Goal: Task Accomplishment & Management: Use online tool/utility

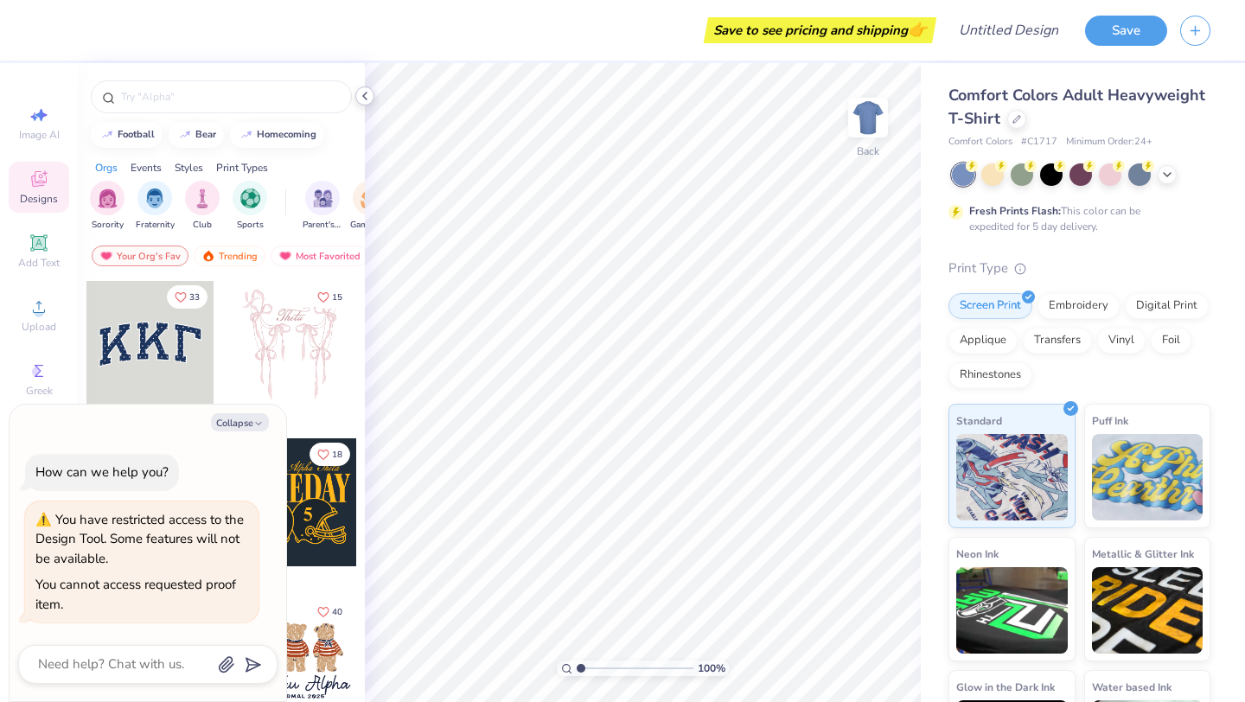
click at [364, 97] on polyline at bounding box center [364, 95] width 3 height 7
type textarea "x"
click at [1111, 31] on button "Save" at bounding box center [1126, 28] width 82 height 30
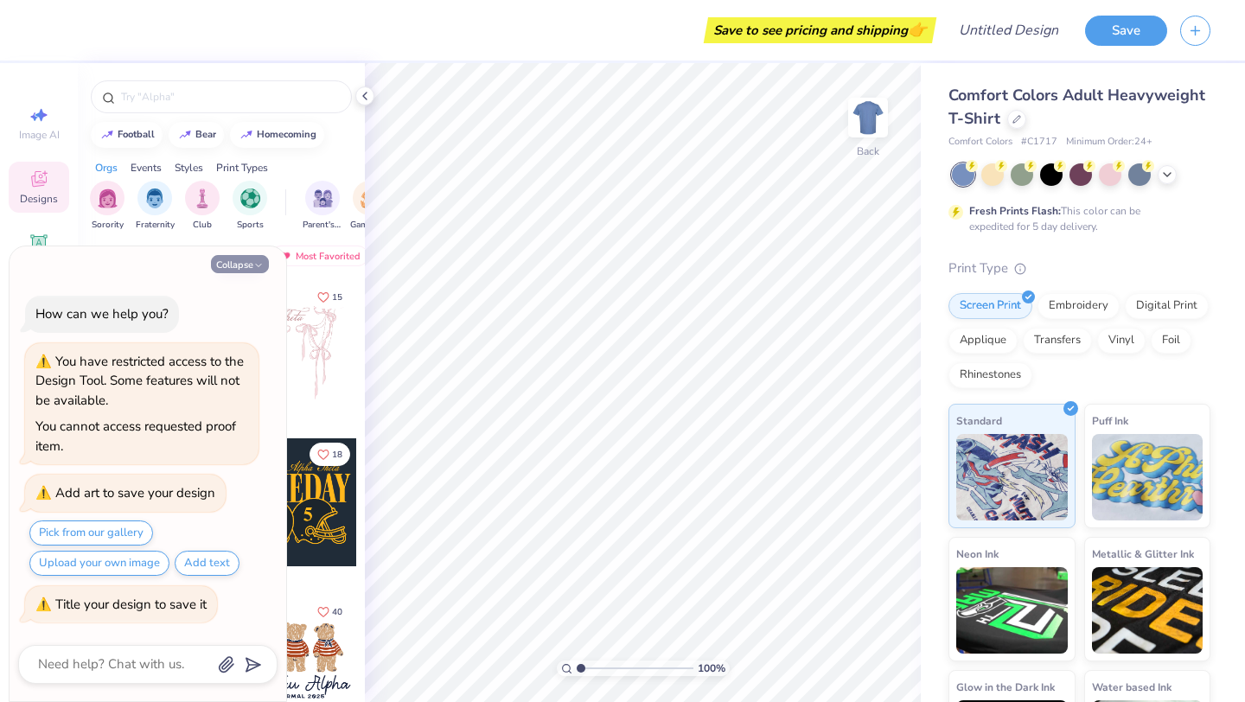
click at [254, 265] on icon "button" at bounding box center [258, 265] width 10 height 10
type textarea "x"
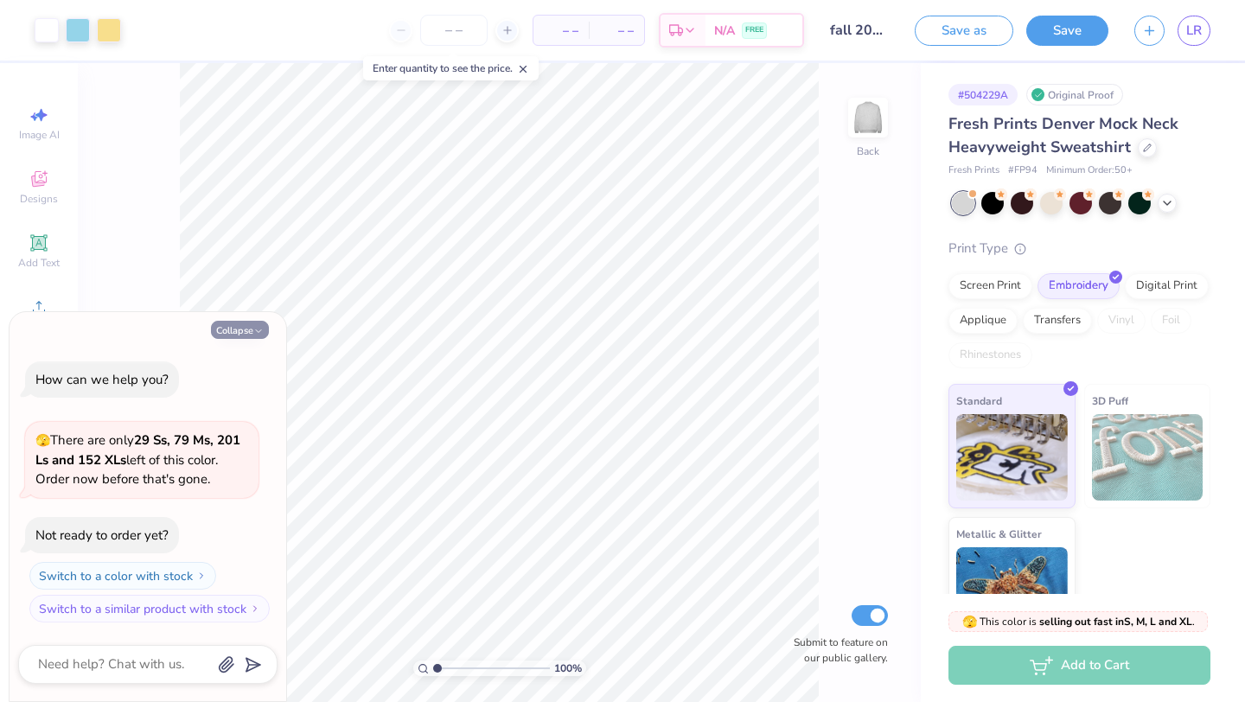
click at [260, 330] on polyline "button" at bounding box center [258, 330] width 5 height 3
type textarea "x"
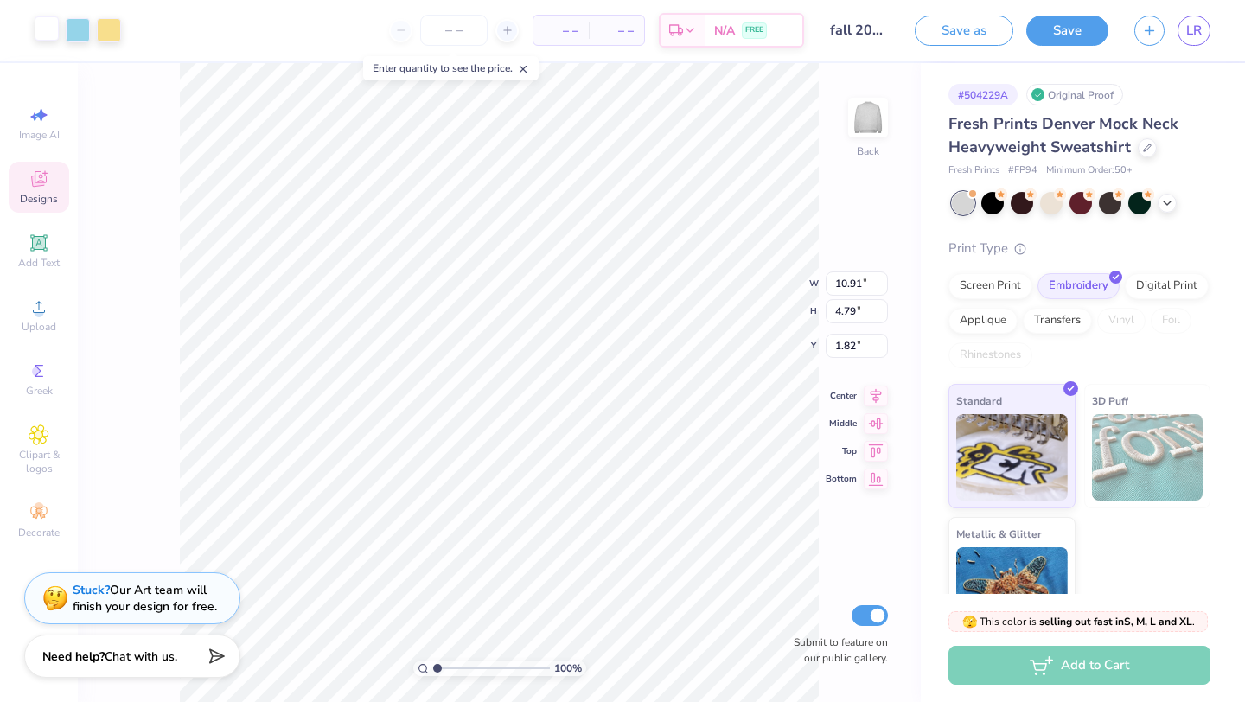
click at [45, 19] on div at bounding box center [47, 28] width 24 height 24
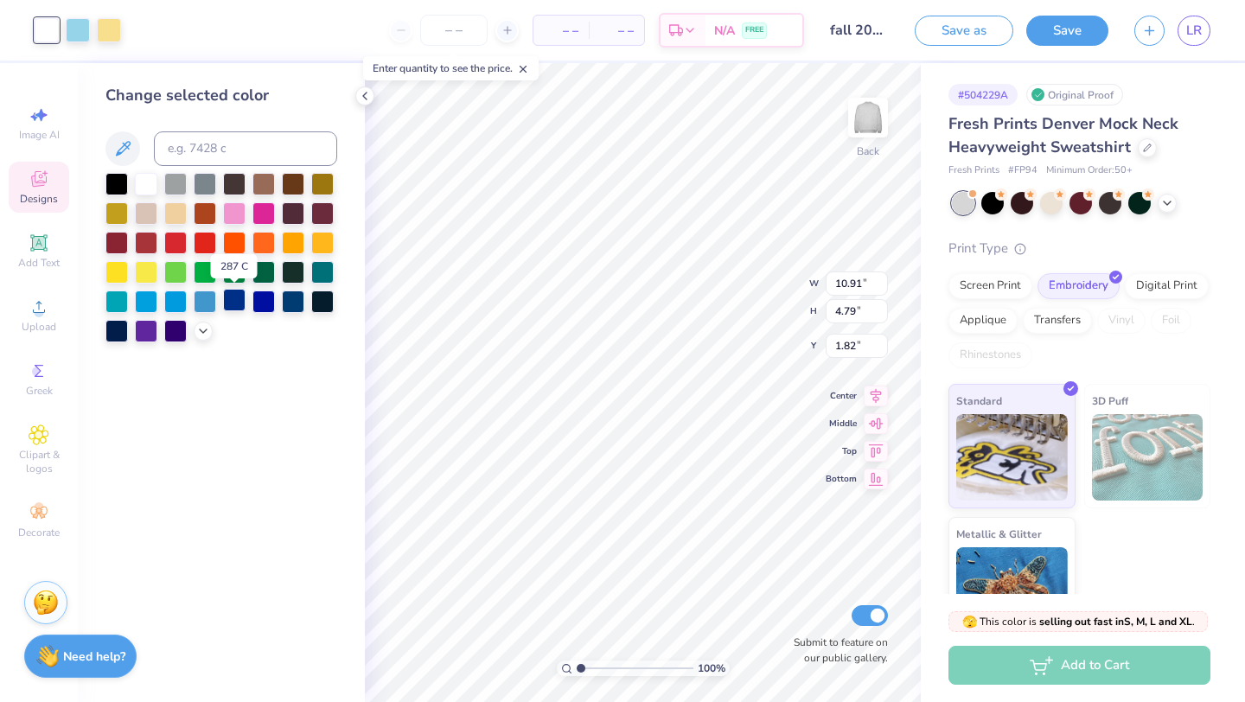
click at [235, 297] on div at bounding box center [234, 300] width 22 height 22
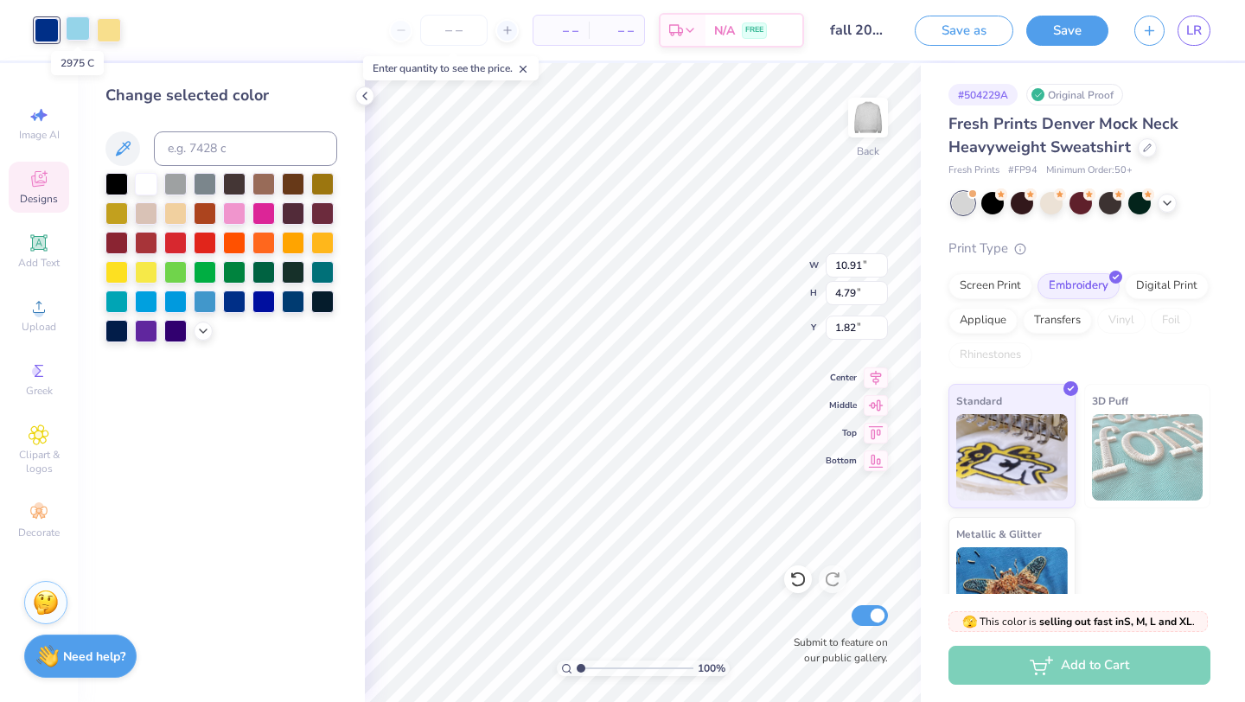
click at [81, 35] on div at bounding box center [78, 28] width 24 height 24
click at [229, 297] on div at bounding box center [234, 300] width 22 height 22
click at [309, 468] on div "Change selected color" at bounding box center [221, 382] width 287 height 639
click at [301, 431] on div "Change selected color" at bounding box center [221, 382] width 287 height 639
click at [205, 304] on div at bounding box center [205, 300] width 22 height 22
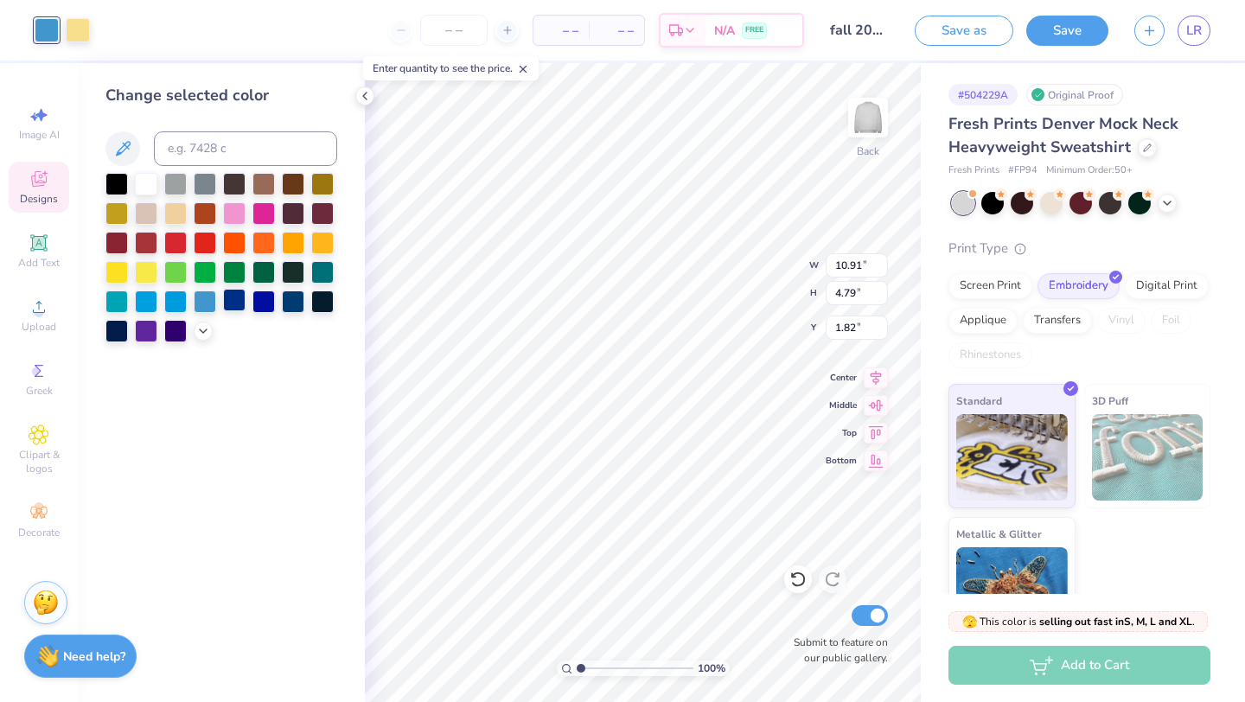
click at [234, 310] on div at bounding box center [234, 300] width 22 height 22
click at [71, 22] on div at bounding box center [78, 28] width 24 height 24
click at [144, 302] on div at bounding box center [146, 300] width 22 height 22
click at [305, 466] on div "Change selected color" at bounding box center [221, 382] width 287 height 639
click at [305, 465] on div "Change selected color" at bounding box center [221, 382] width 287 height 639
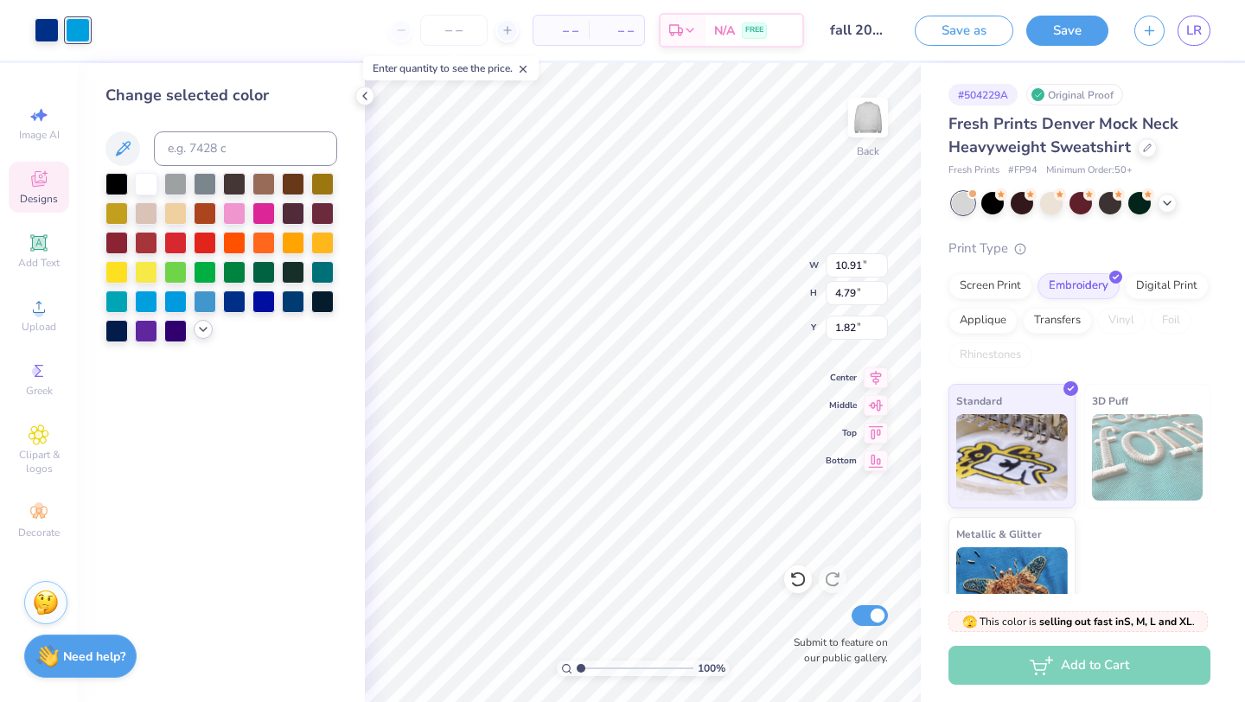
click at [205, 335] on icon at bounding box center [203, 329] width 14 height 14
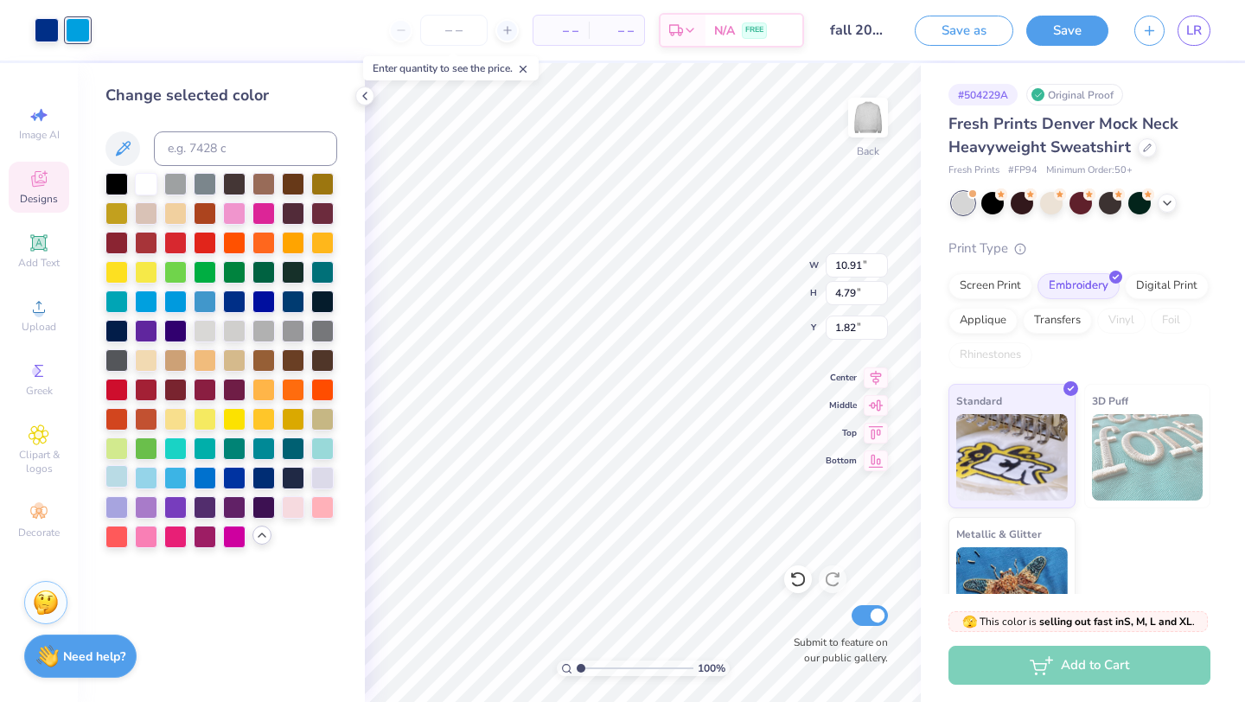
click at [115, 474] on div at bounding box center [116, 476] width 22 height 22
click at [287, 568] on div "Change selected color" at bounding box center [221, 382] width 287 height 639
click at [148, 475] on div at bounding box center [146, 476] width 22 height 22
click at [303, 553] on div "Change selected color" at bounding box center [221, 382] width 287 height 639
click at [174, 482] on div at bounding box center [175, 476] width 22 height 22
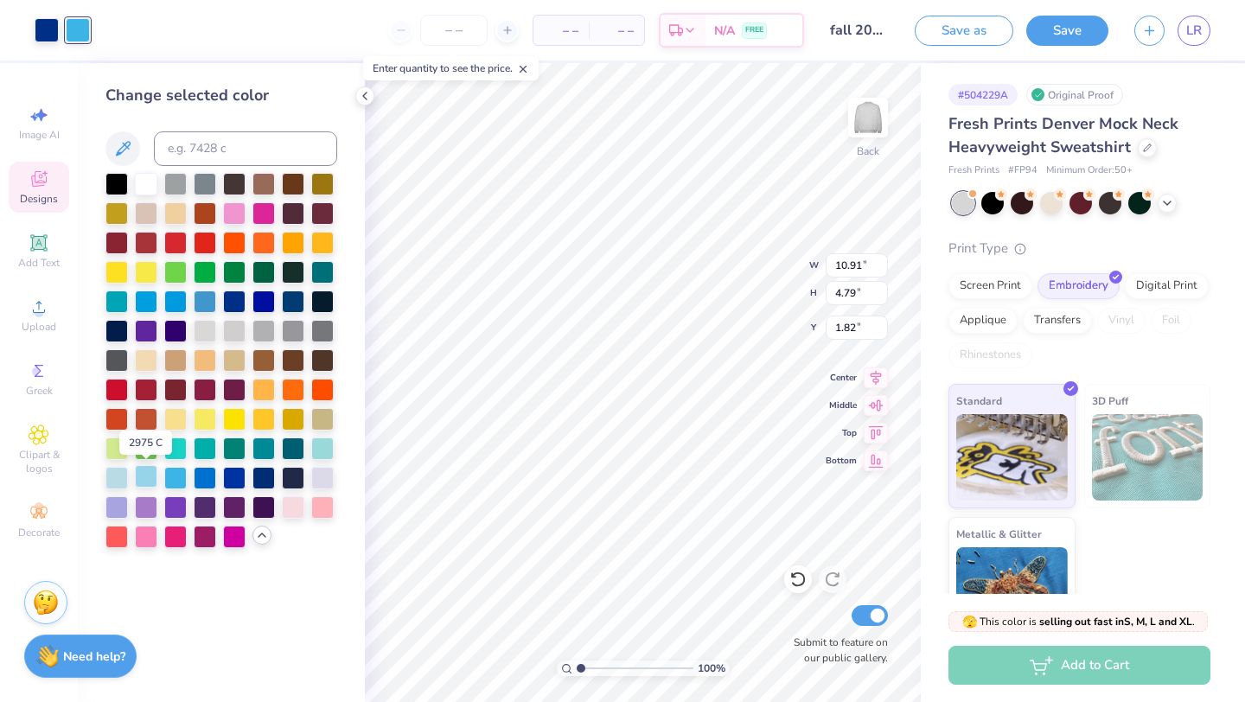
click at [152, 481] on div at bounding box center [146, 476] width 22 height 22
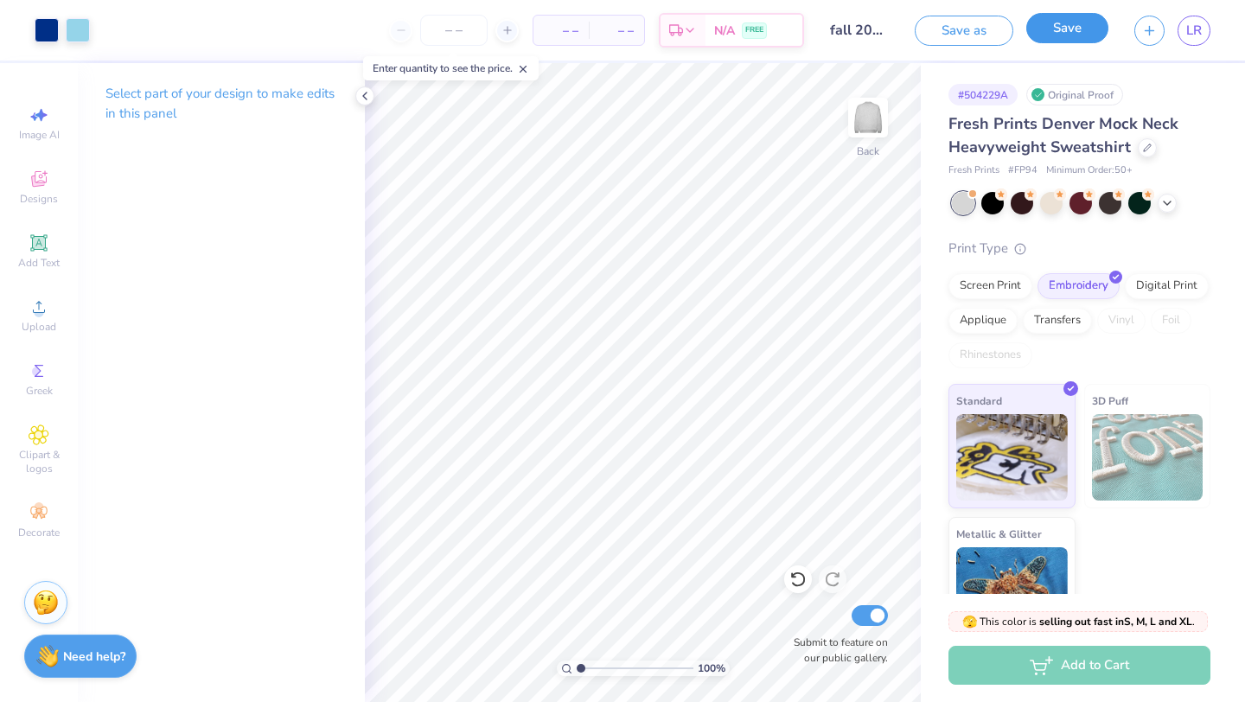
click at [1075, 25] on button "Save" at bounding box center [1067, 28] width 82 height 30
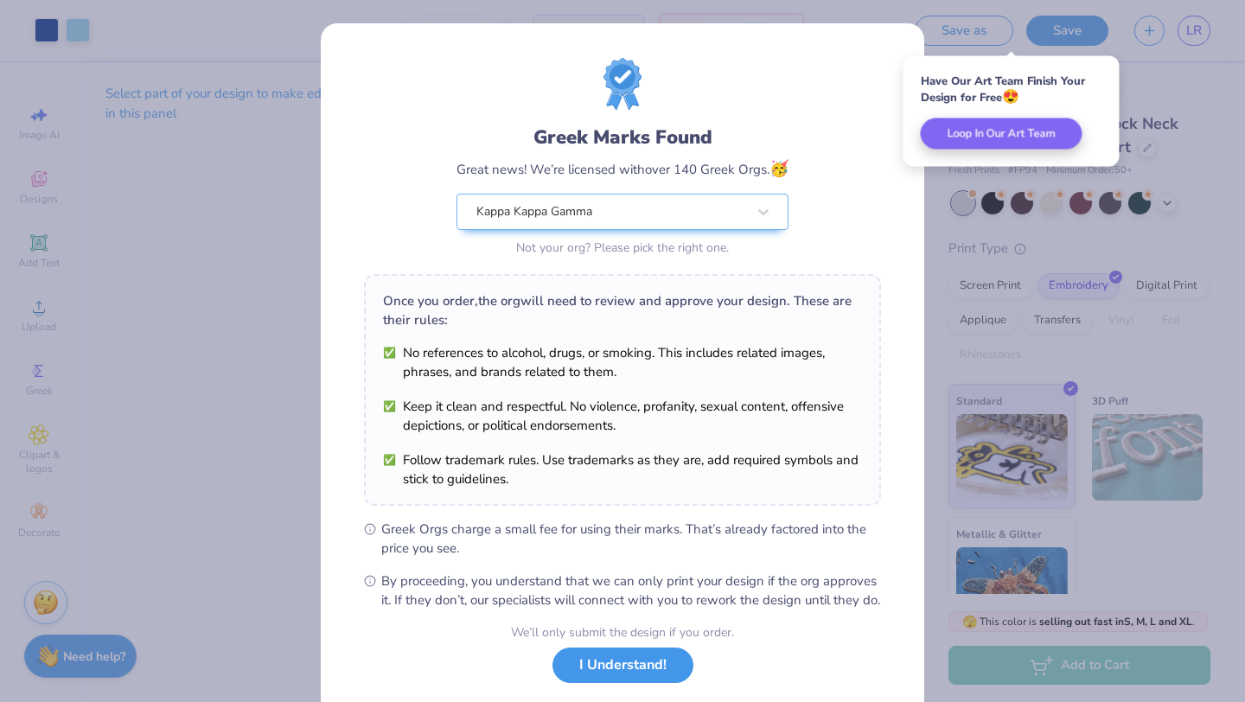
click at [640, 673] on button "I Understand!" at bounding box center [622, 664] width 141 height 35
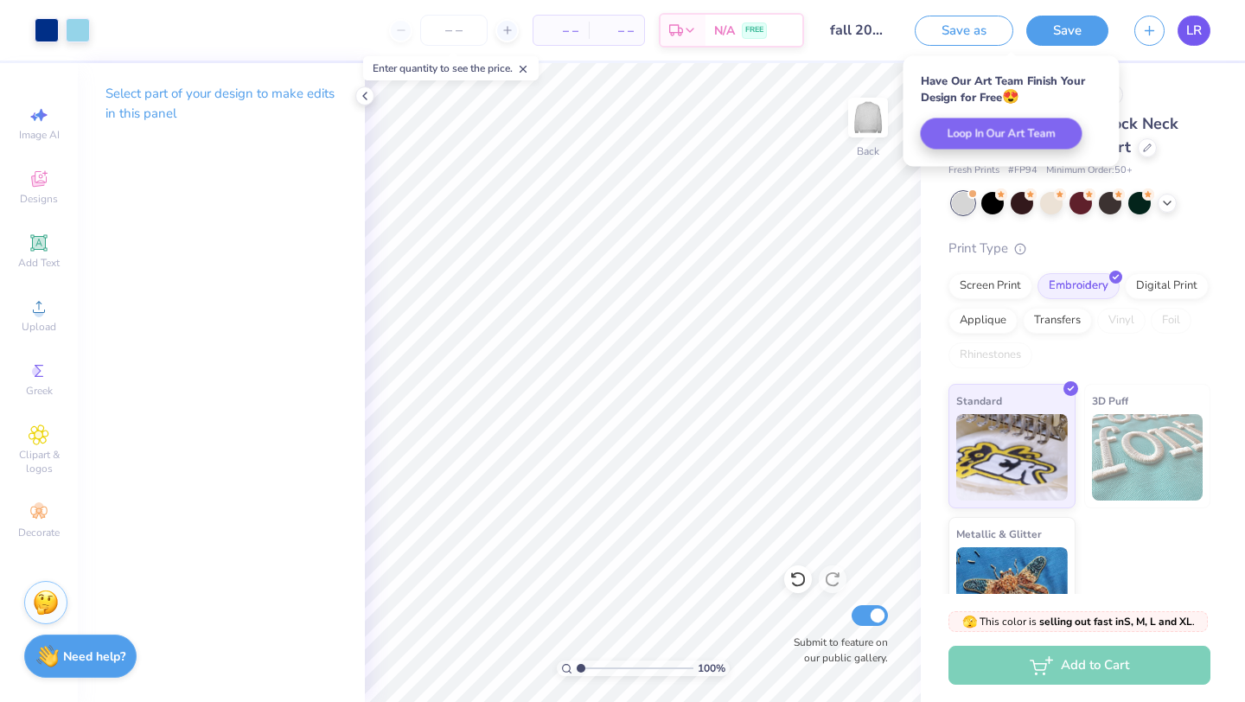
click at [1186, 36] on span "LR" at bounding box center [1194, 31] width 16 height 20
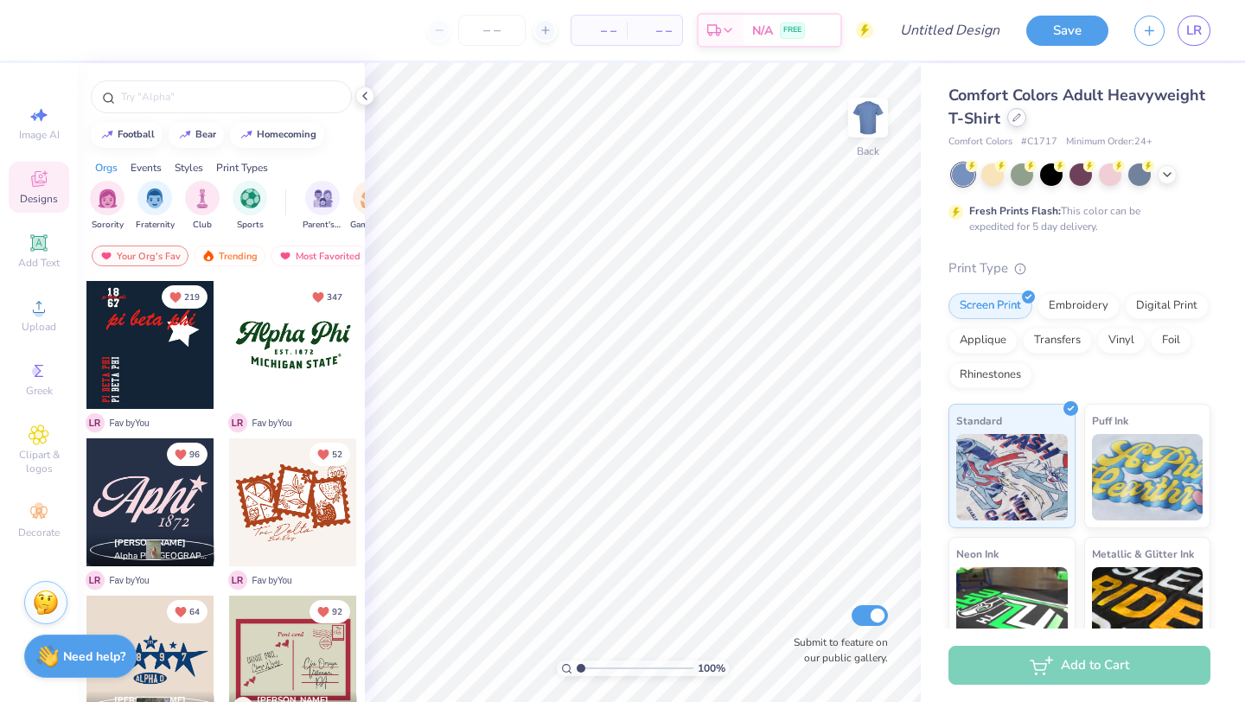
click at [1015, 118] on icon at bounding box center [1016, 117] width 9 height 9
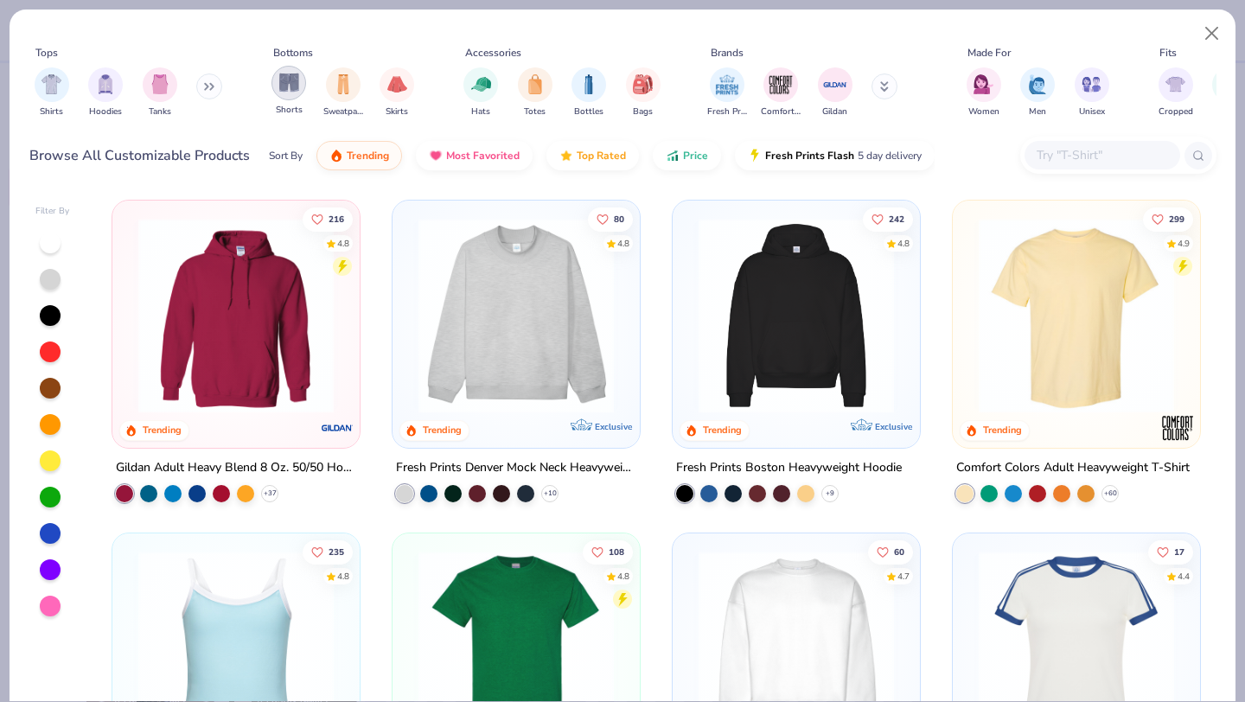
click at [305, 86] on div "filter for Shorts" at bounding box center [288, 83] width 35 height 35
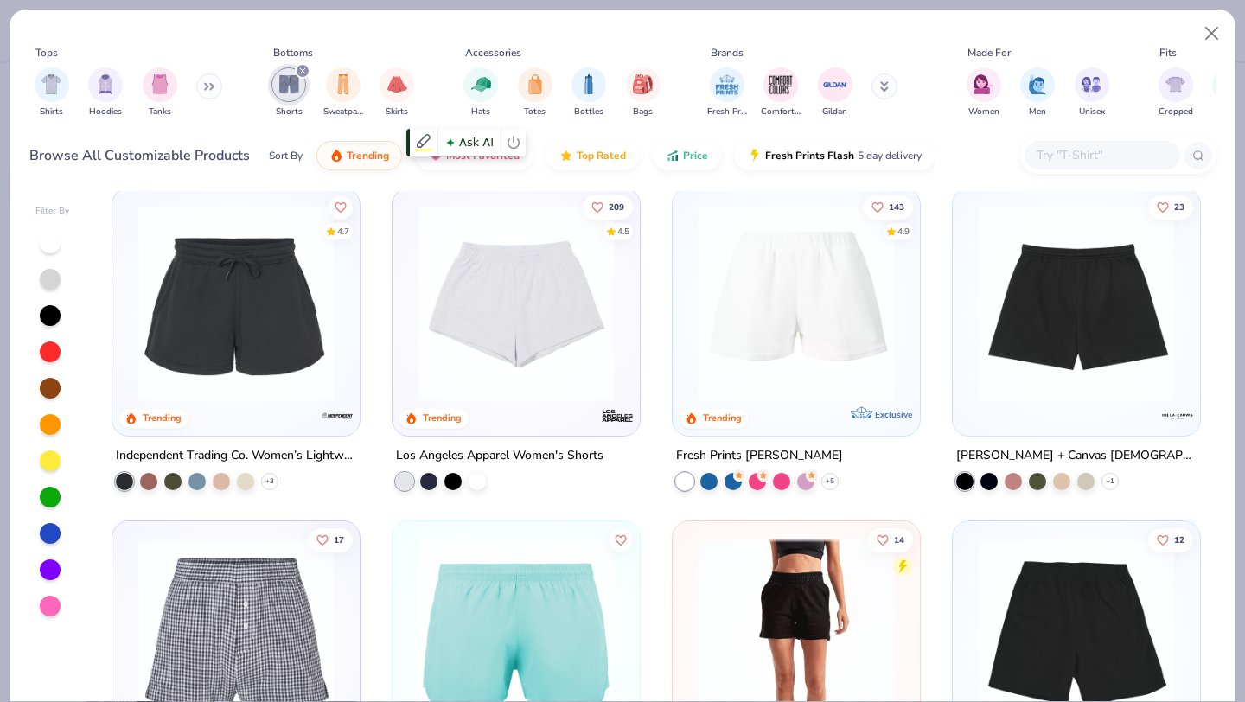
scroll to position [333, 0]
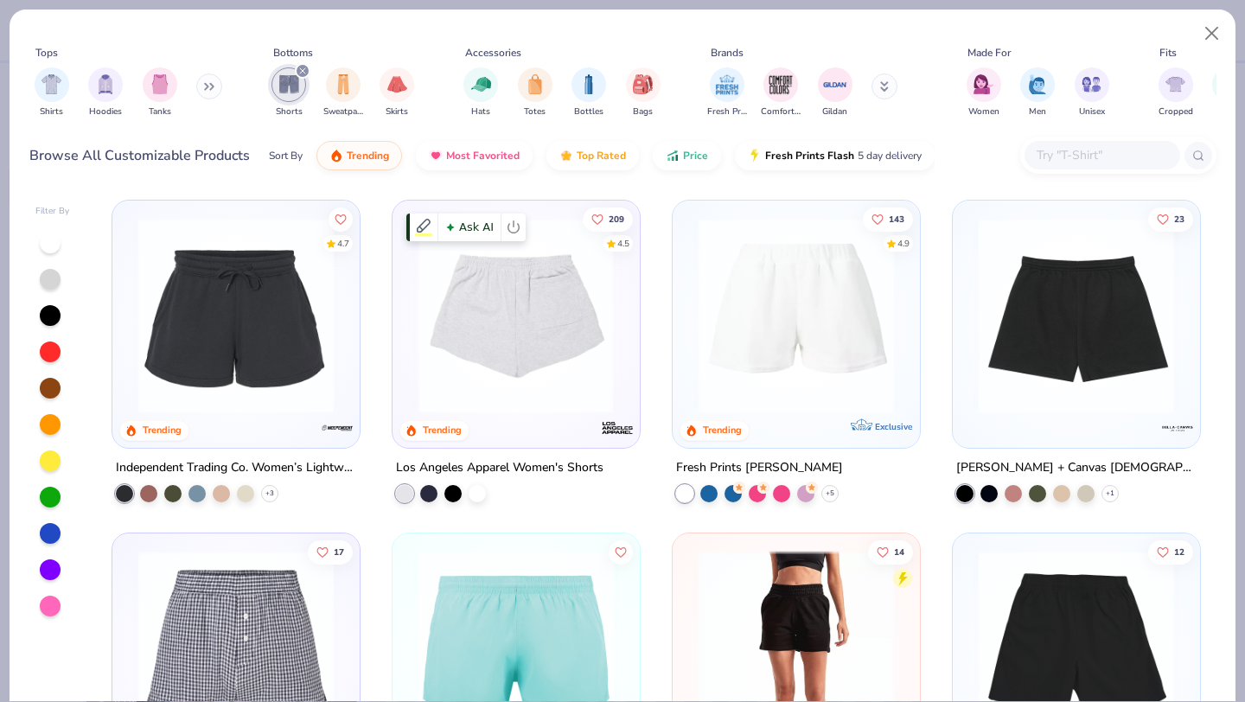
click at [550, 336] on img at bounding box center [516, 315] width 213 height 195
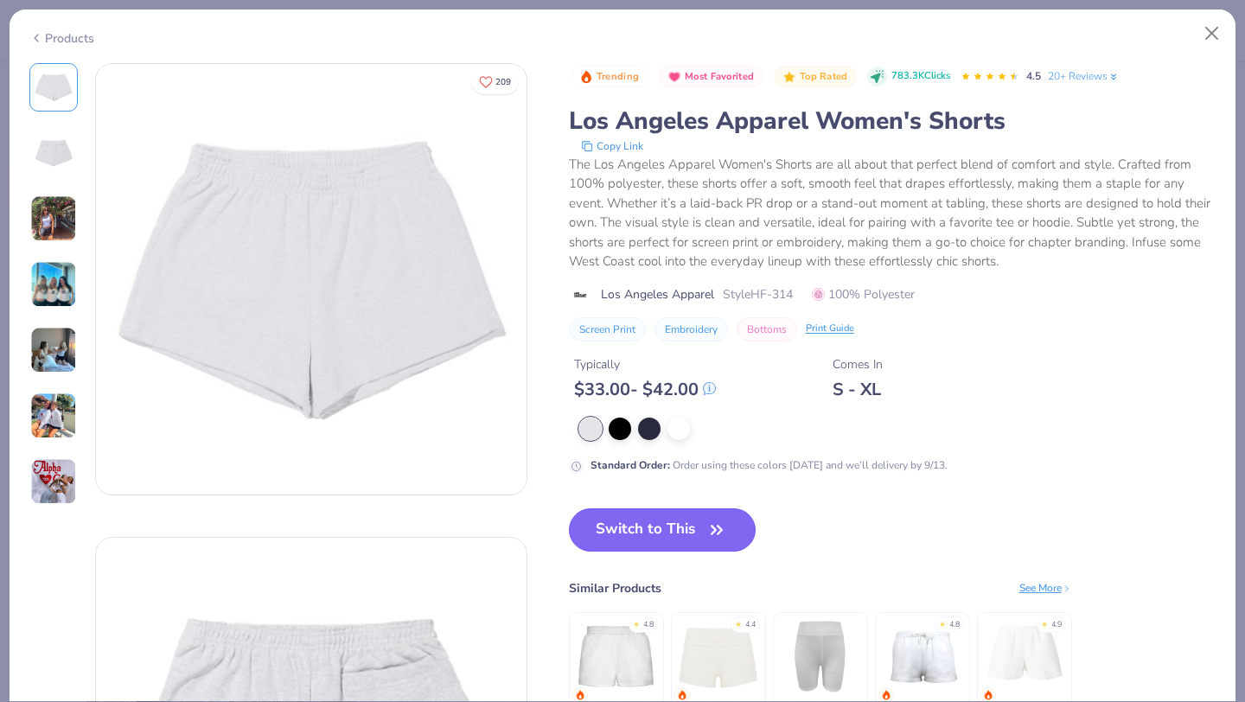
click at [691, 516] on button "Switch to This" at bounding box center [663, 529] width 188 height 43
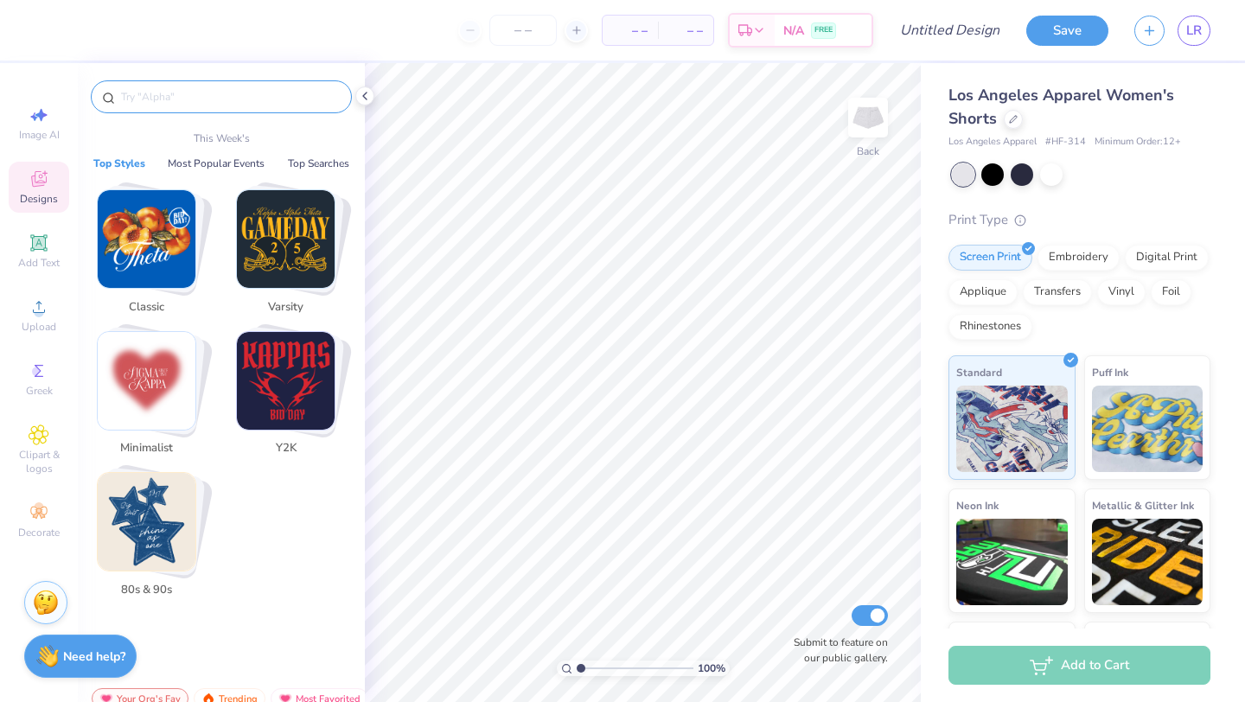
click at [271, 92] on input "text" at bounding box center [229, 96] width 221 height 17
click at [42, 241] on icon at bounding box center [38, 242] width 13 height 13
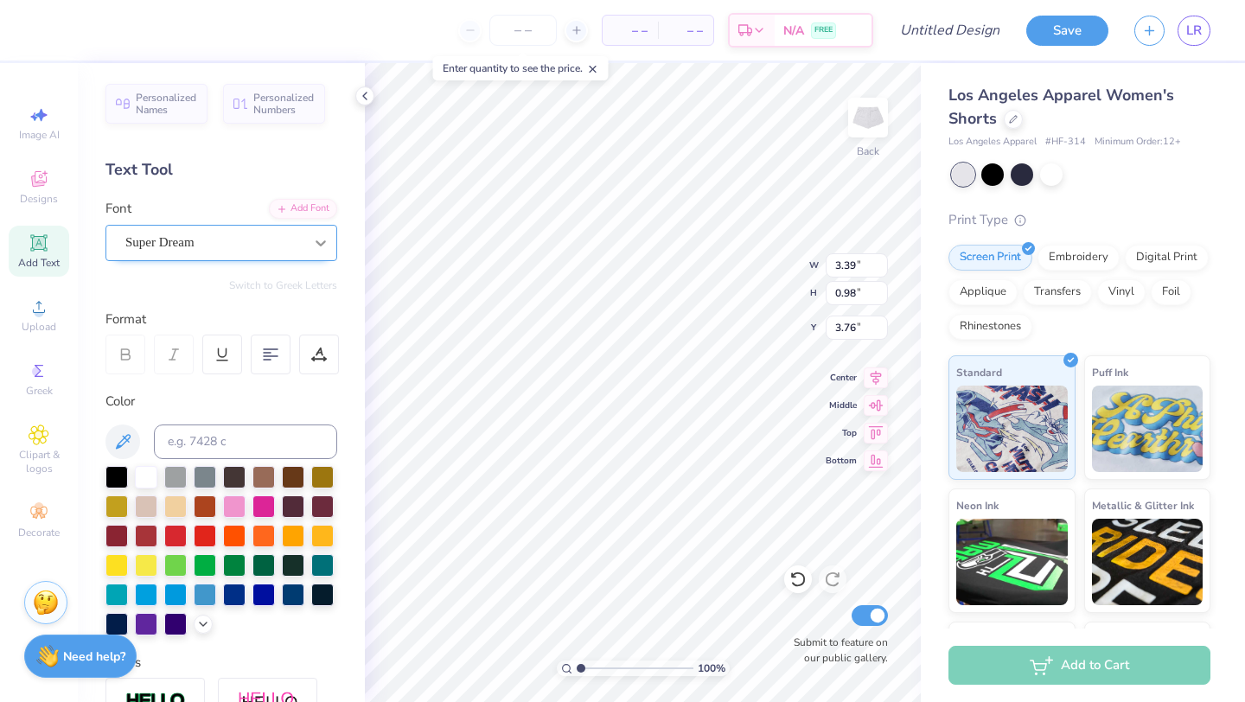
type textarea "329"
click at [310, 248] on div at bounding box center [320, 242] width 31 height 31
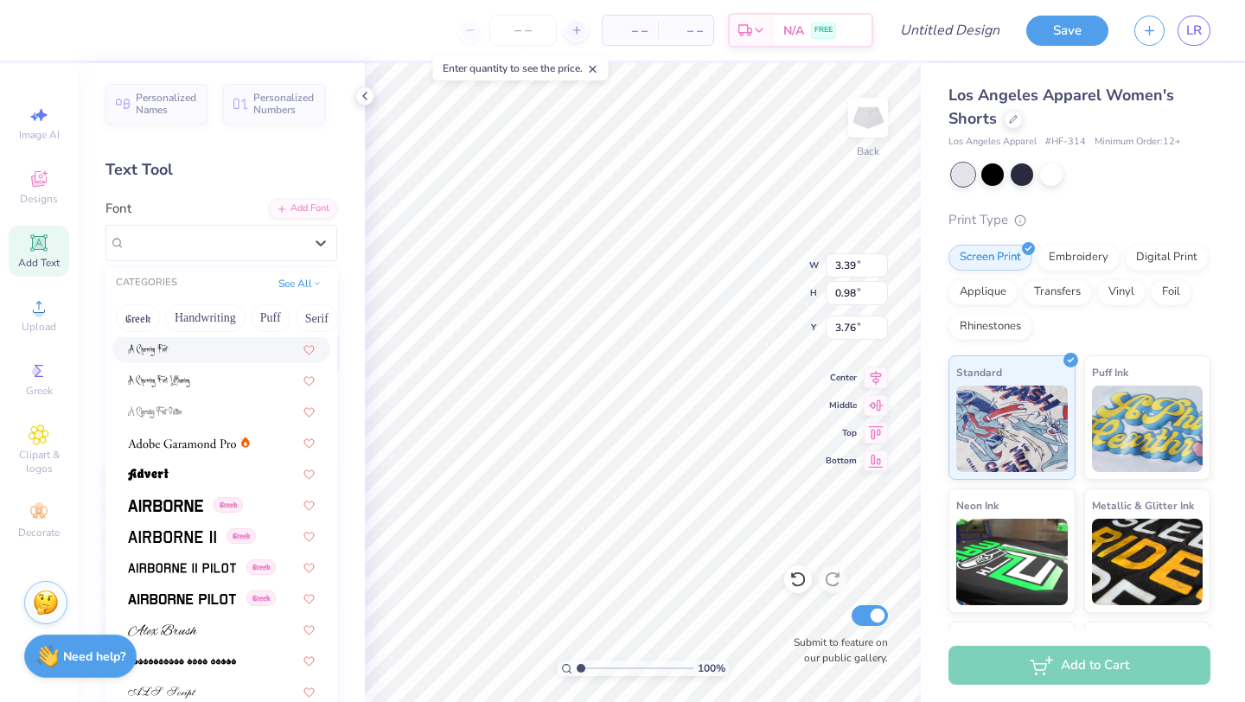
scroll to position [157, 0]
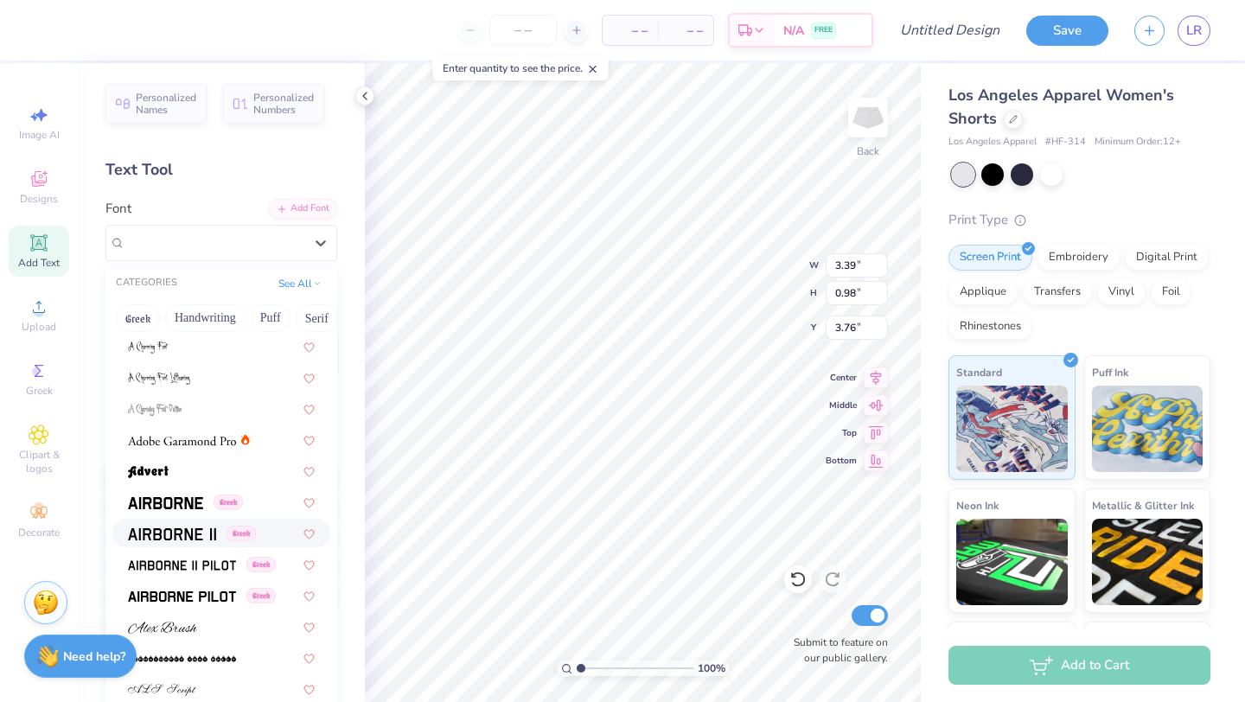
click at [193, 528] on img at bounding box center [172, 534] width 88 height 12
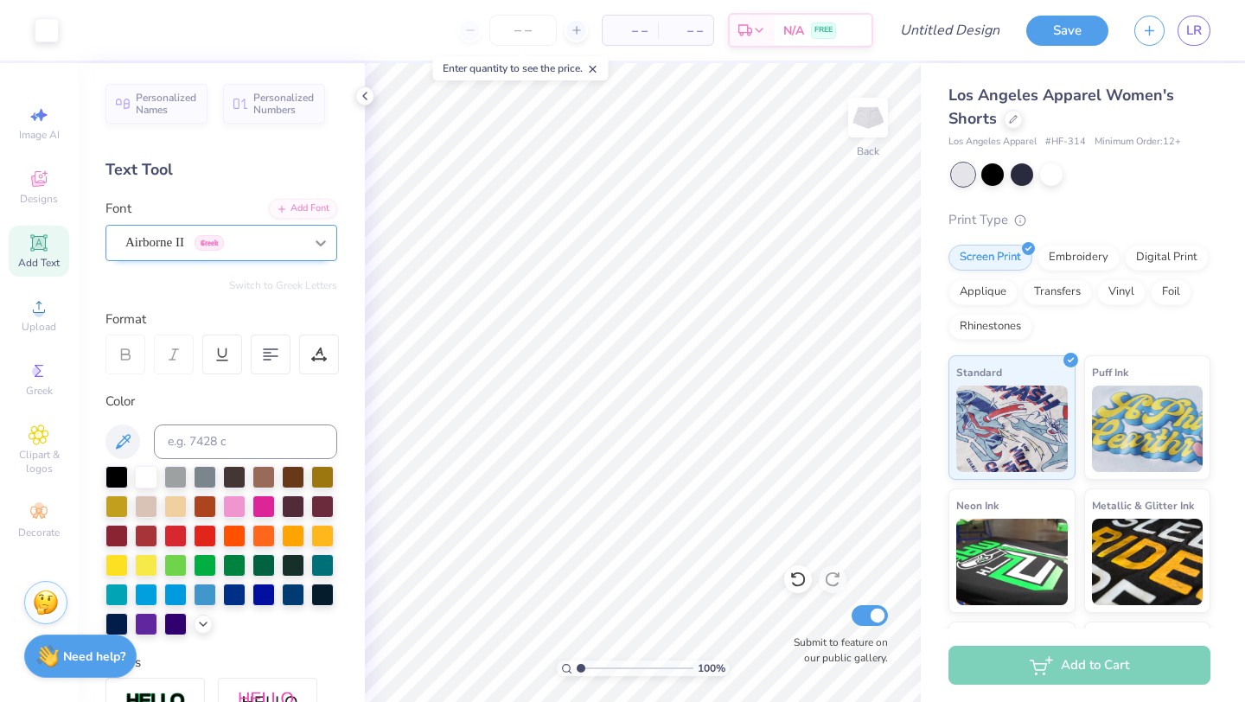
click at [324, 244] on icon at bounding box center [320, 242] width 17 height 17
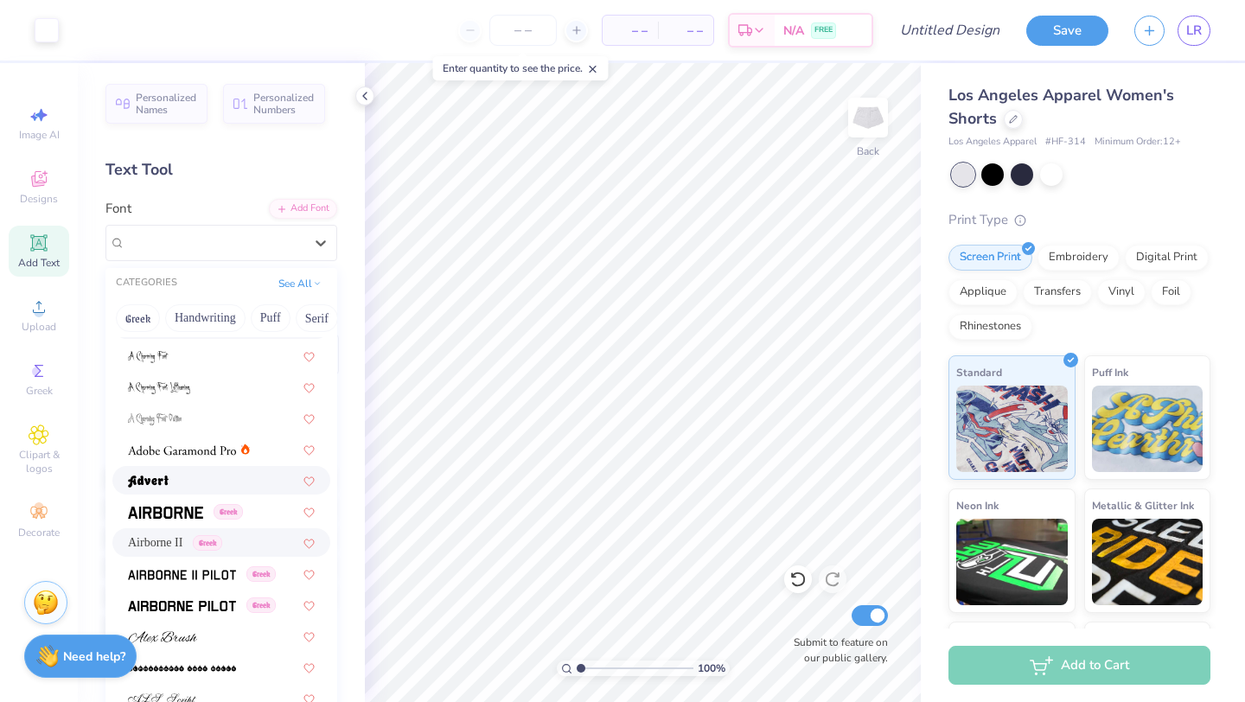
scroll to position [184, 0]
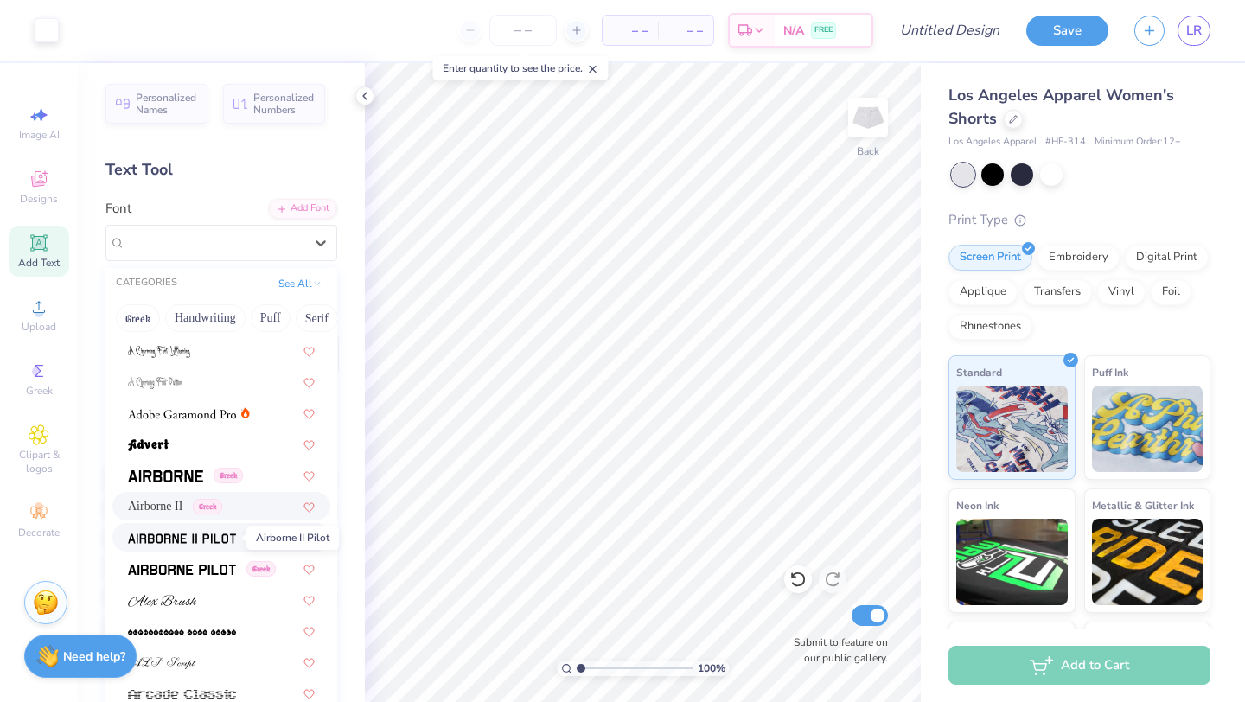
click at [214, 539] on img at bounding box center [182, 538] width 108 height 12
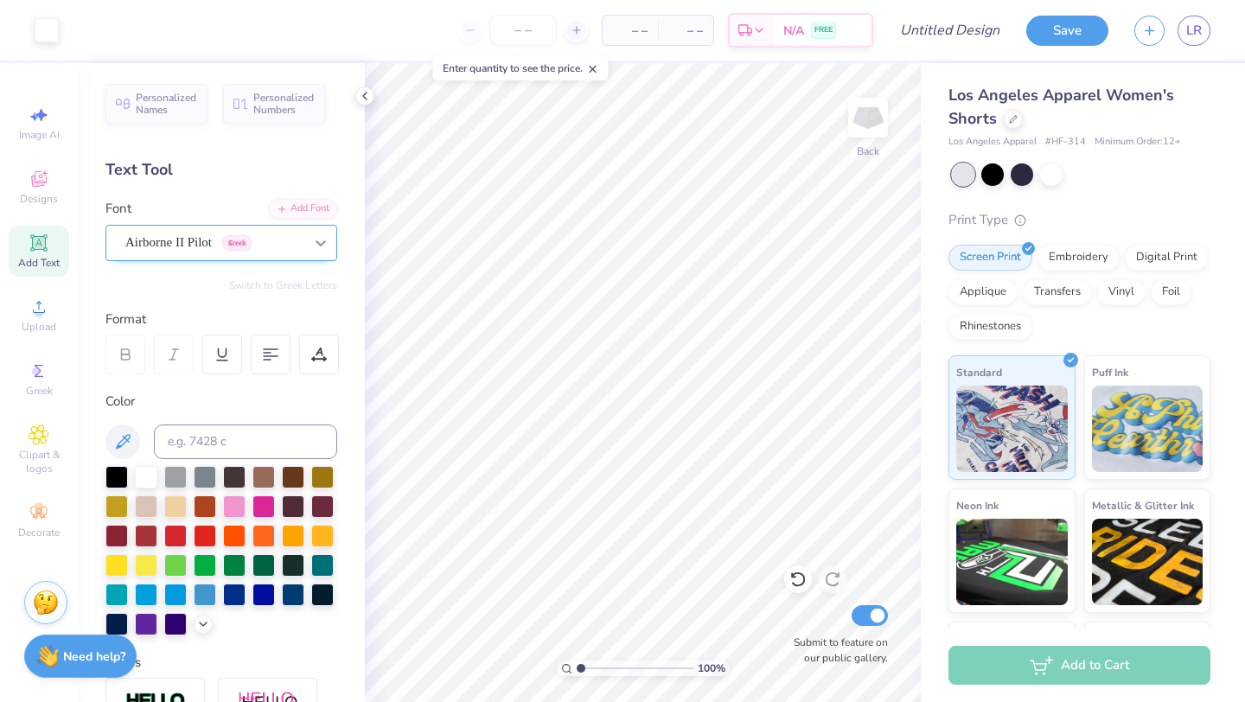
click at [318, 242] on icon at bounding box center [321, 243] width 10 height 6
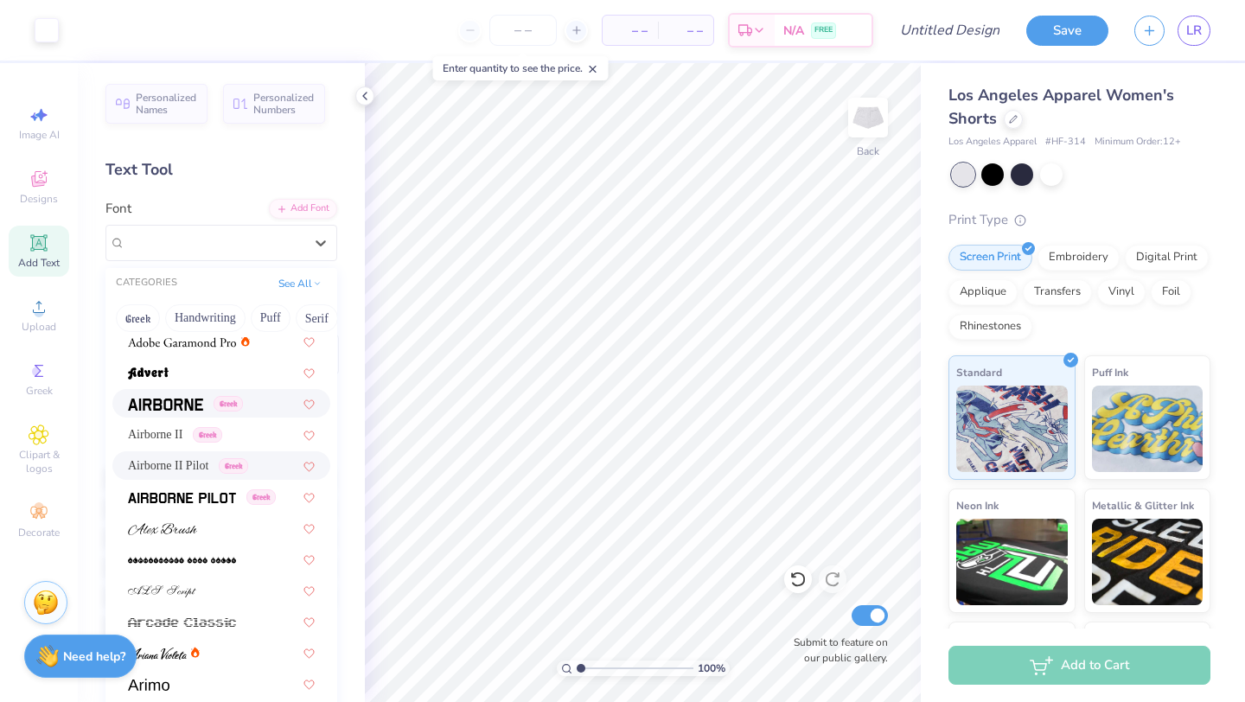
scroll to position [258, 0]
click at [213, 502] on span at bounding box center [182, 495] width 108 height 18
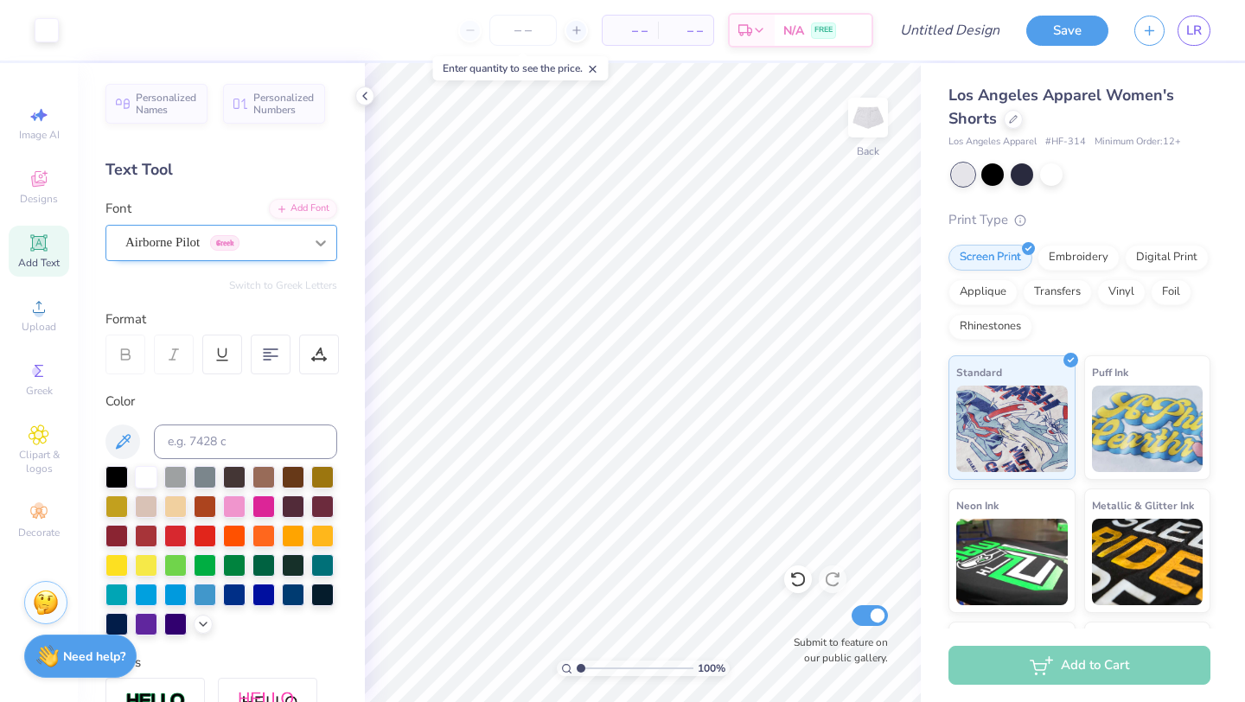
click at [323, 237] on icon at bounding box center [320, 242] width 17 height 17
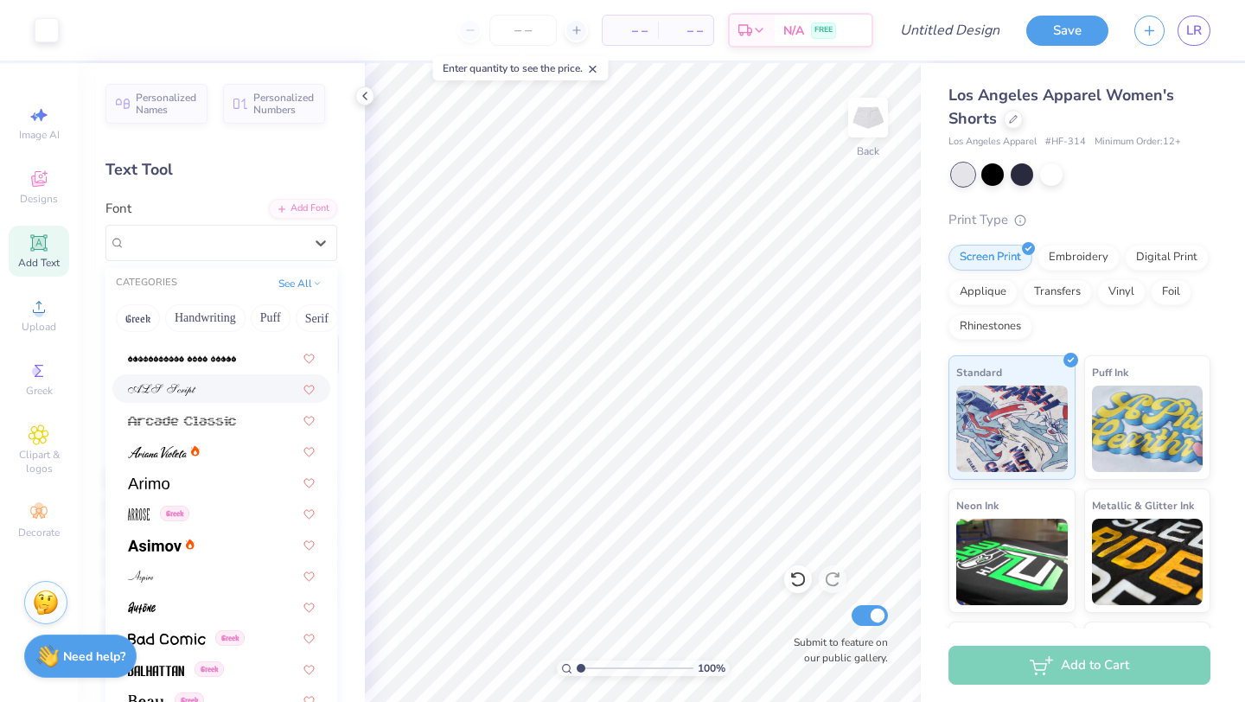
scroll to position [463, 0]
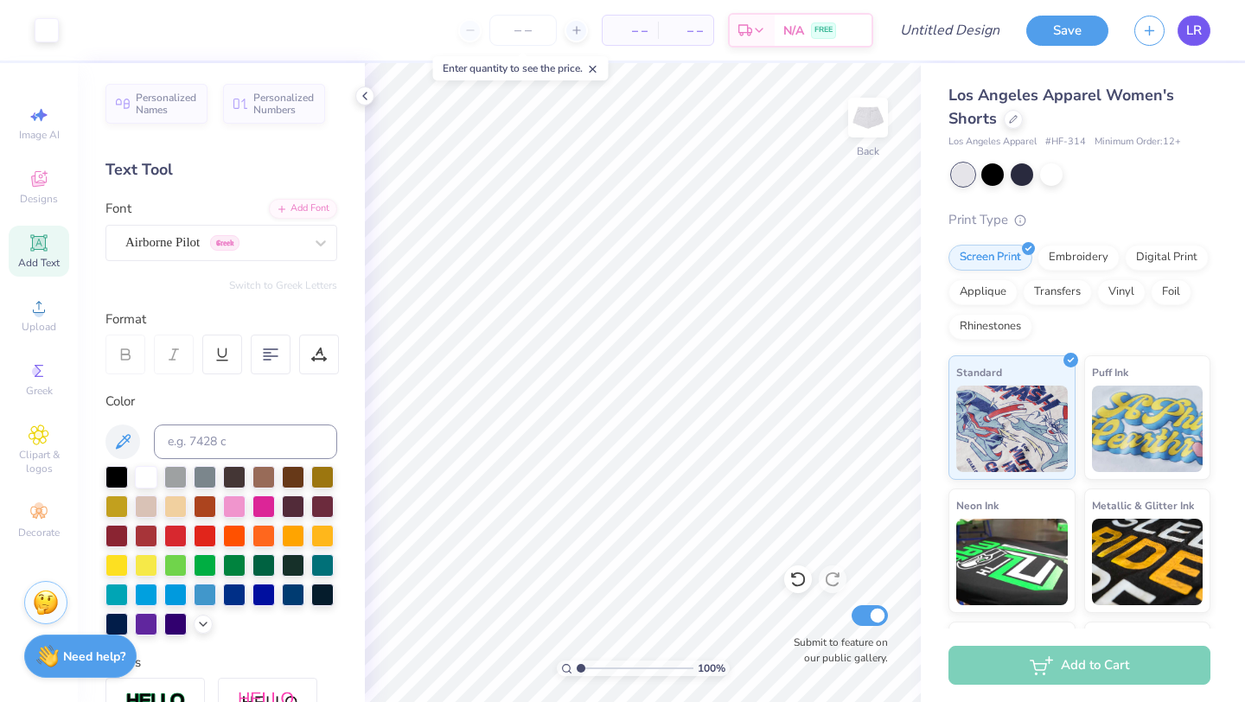
click at [1196, 37] on span "LR" at bounding box center [1194, 31] width 16 height 20
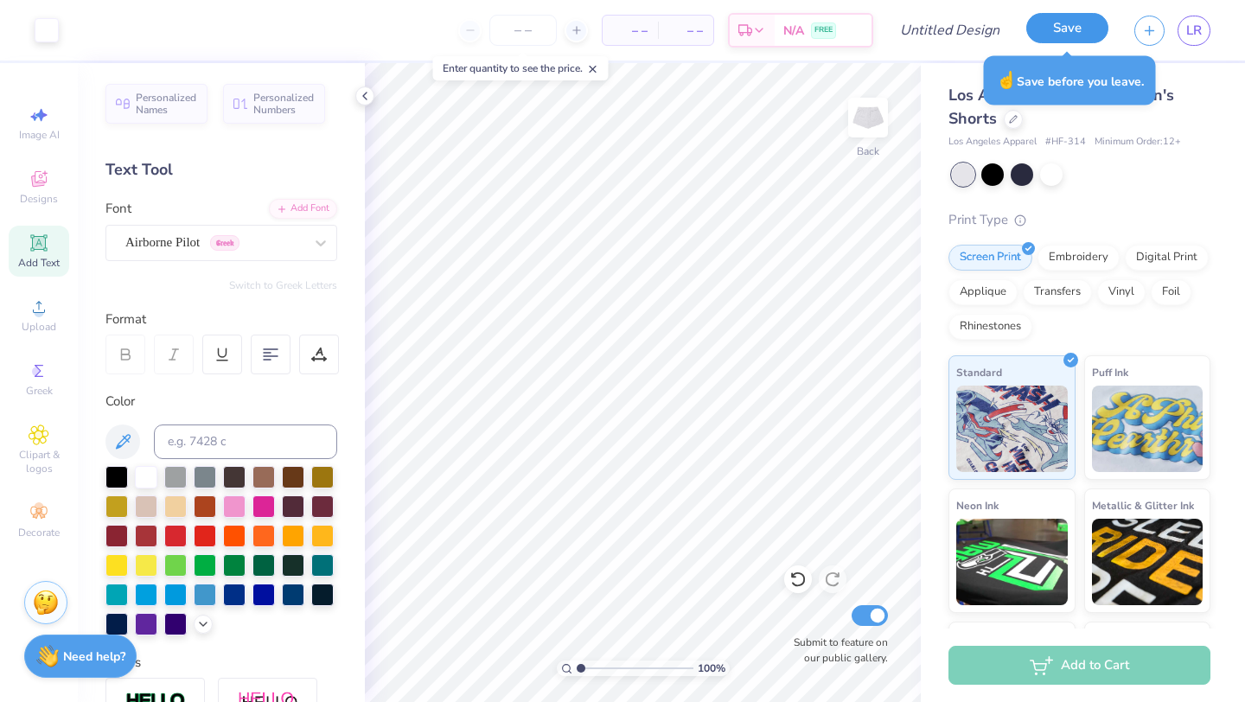
click at [1069, 39] on button "Save" at bounding box center [1067, 28] width 82 height 30
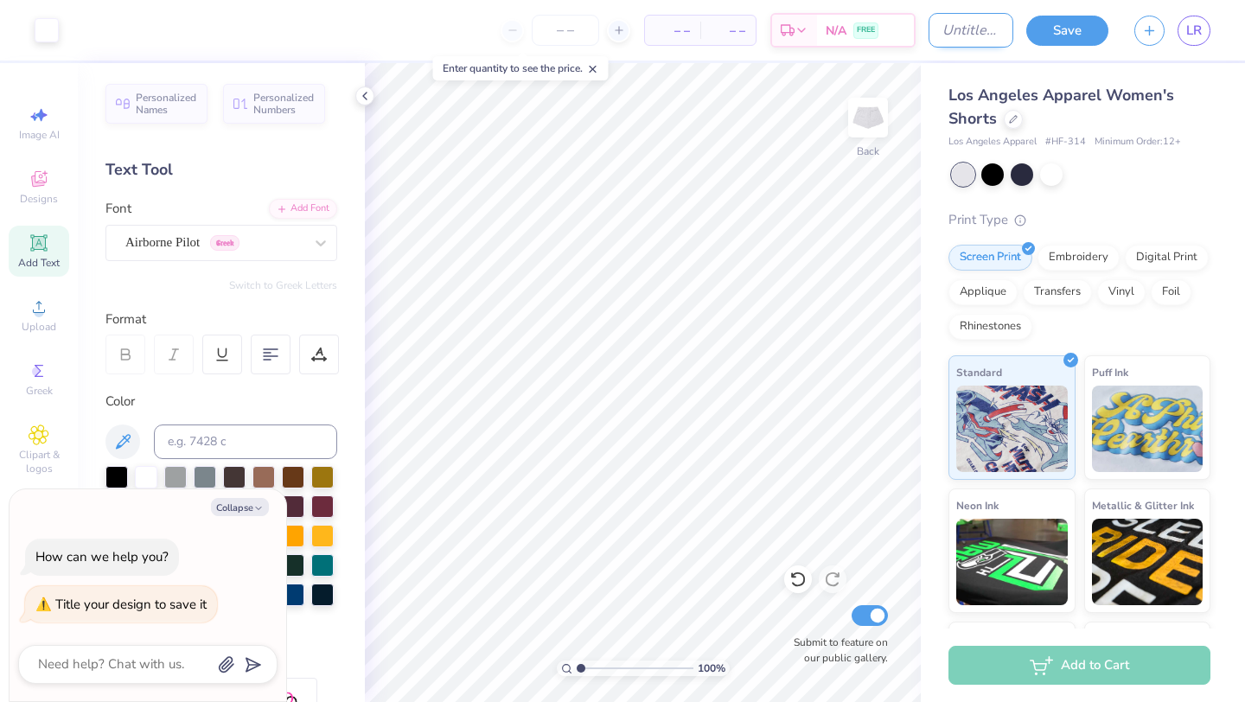
type textarea "x"
click at [928, 31] on input "Design Title" at bounding box center [970, 30] width 85 height 35
type input "f"
type textarea "x"
type input "fa"
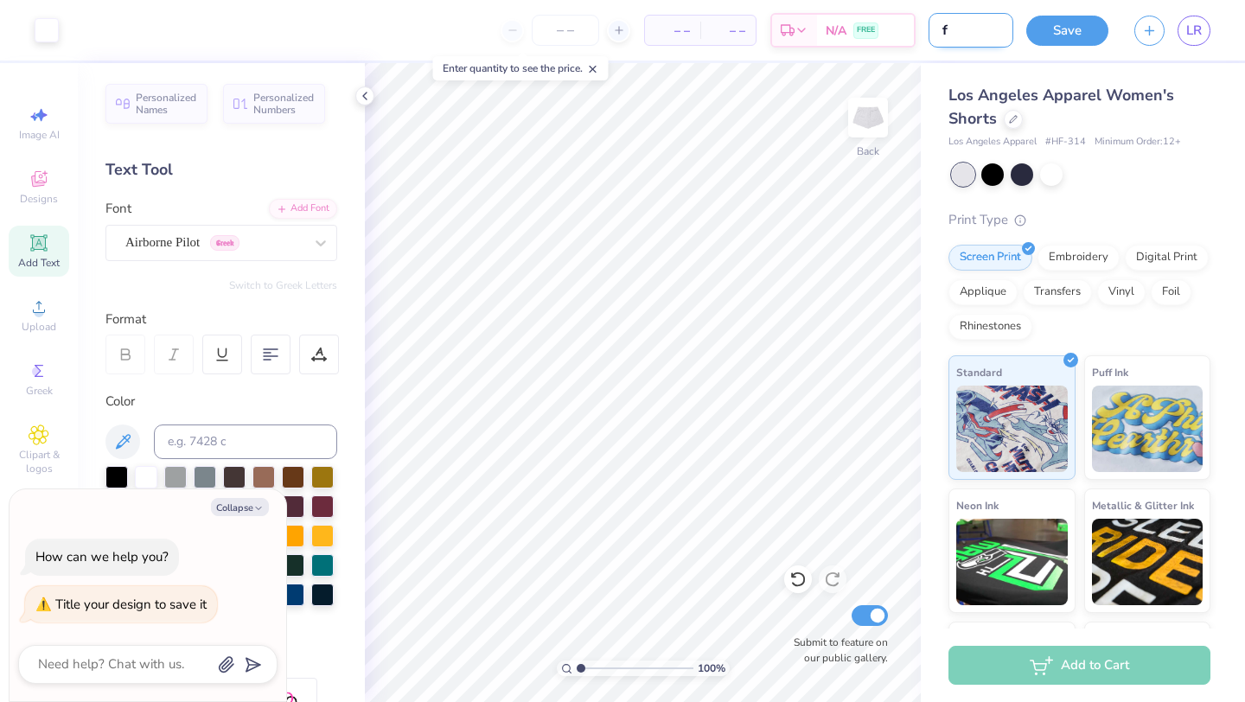
type textarea "x"
type input "fal"
type textarea "x"
type input "fall"
type textarea "x"
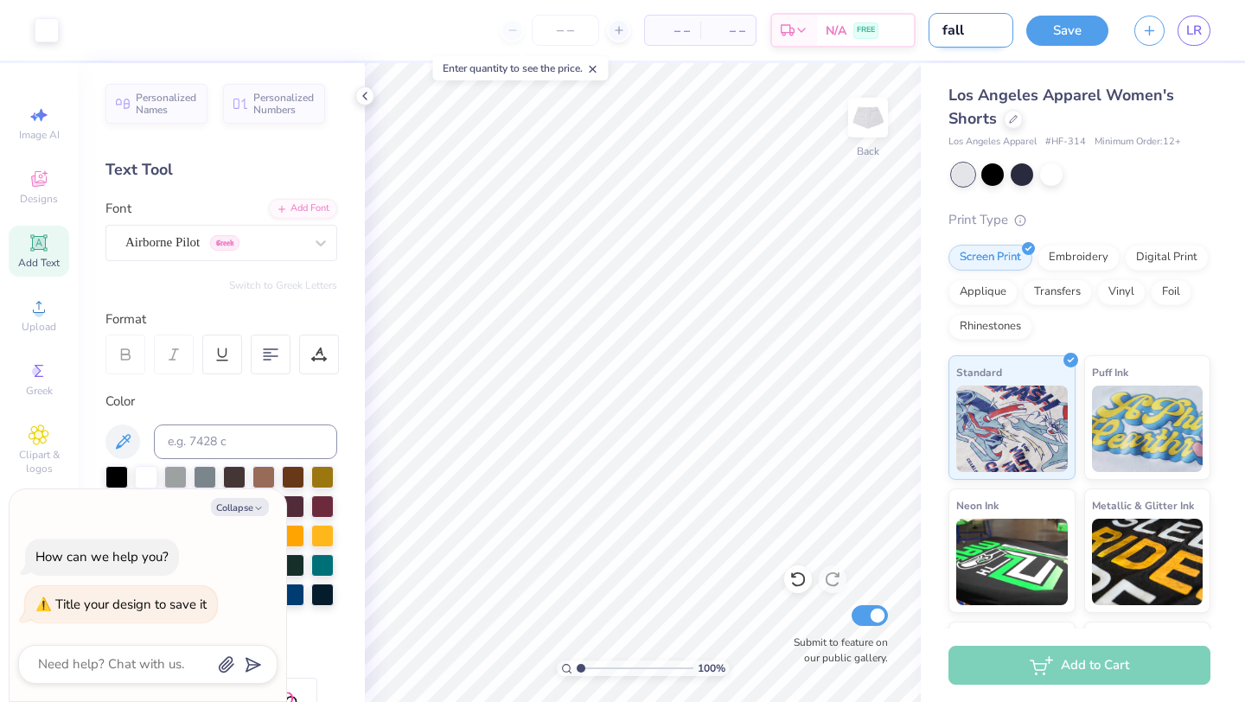
type input "fall"
type textarea "x"
type input "fall s"
type textarea "x"
type input "fall sh"
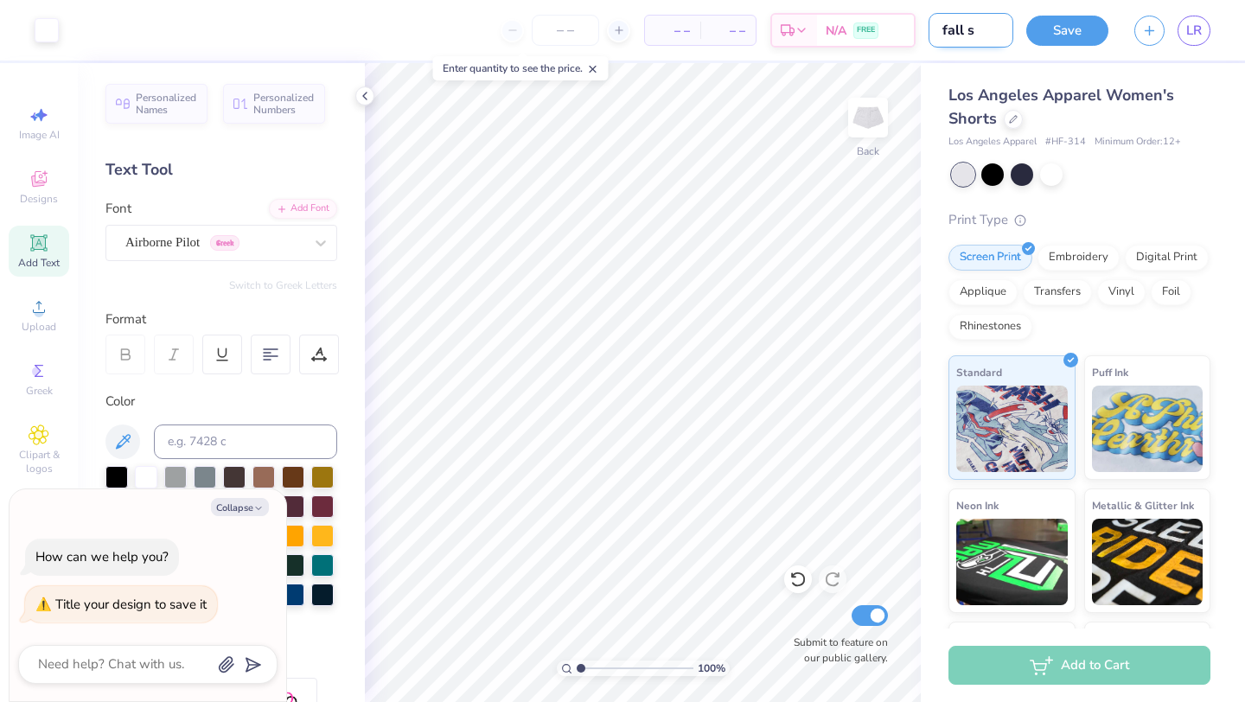
type textarea "x"
type input "fall sho"
type textarea "x"
type input "fall shor"
type textarea "x"
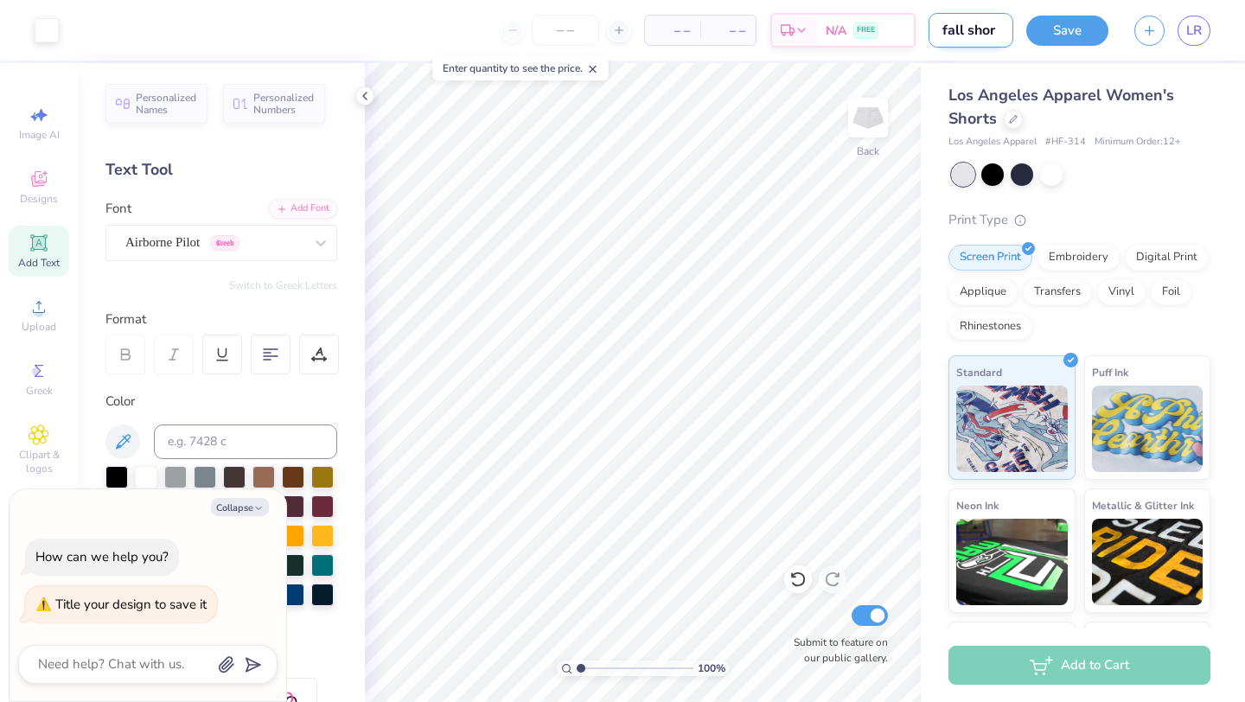
type input "fall short"
type textarea "x"
type input "fall shorts"
type textarea "x"
type input "fall shorts"
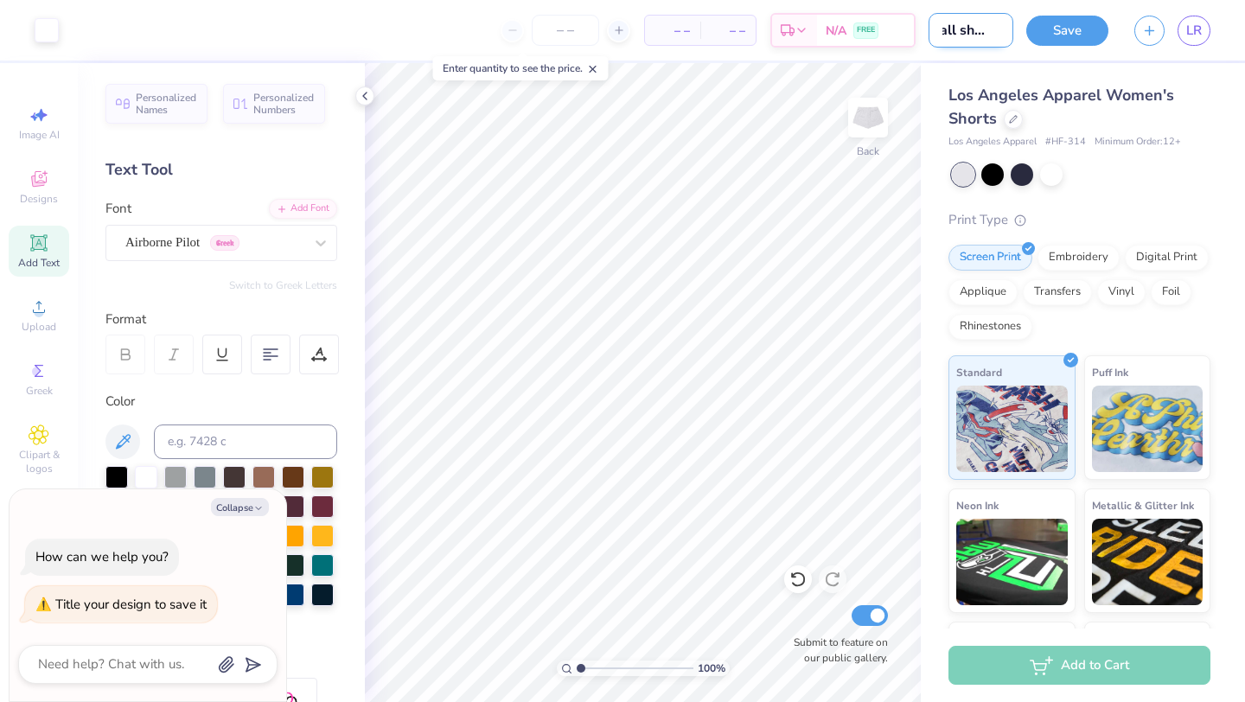
type textarea "x"
type input "fall shorts 2"
type textarea "x"
type input "fall shorts 25"
type textarea "x"
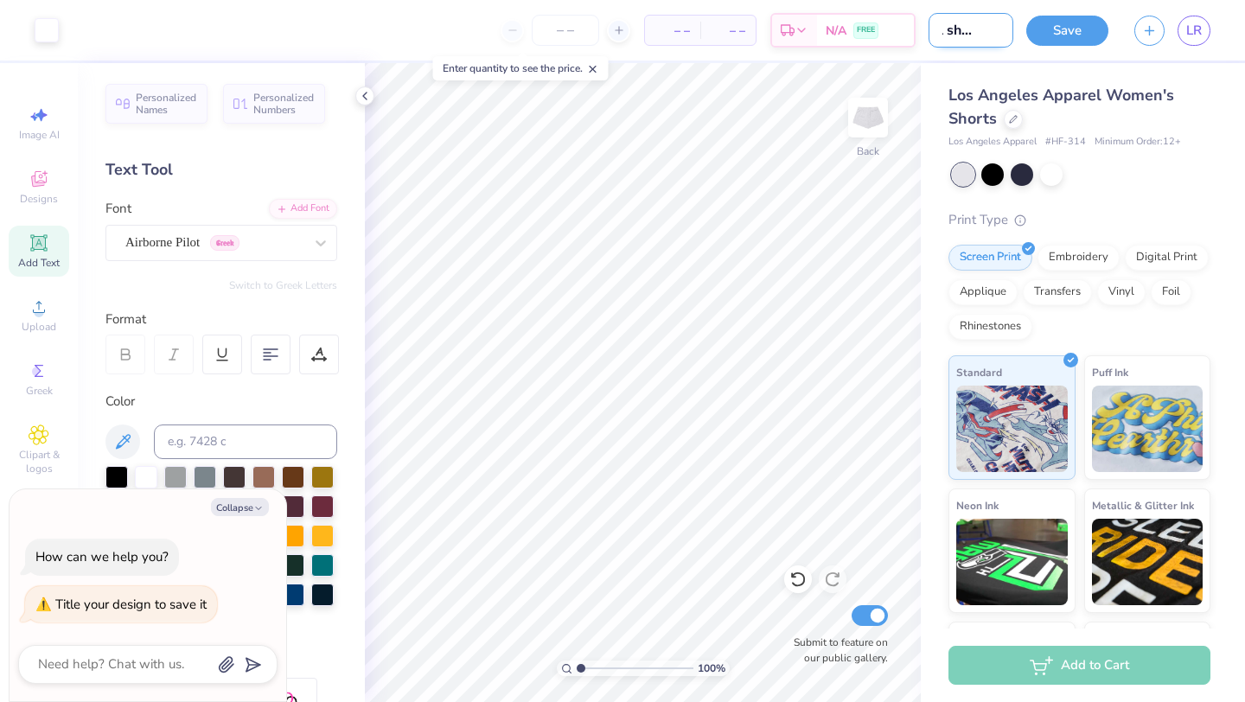
scroll to position [0, 29]
type input "fall shorts 25"
click at [241, 503] on button "Collapse" at bounding box center [240, 507] width 58 height 18
type textarea "x"
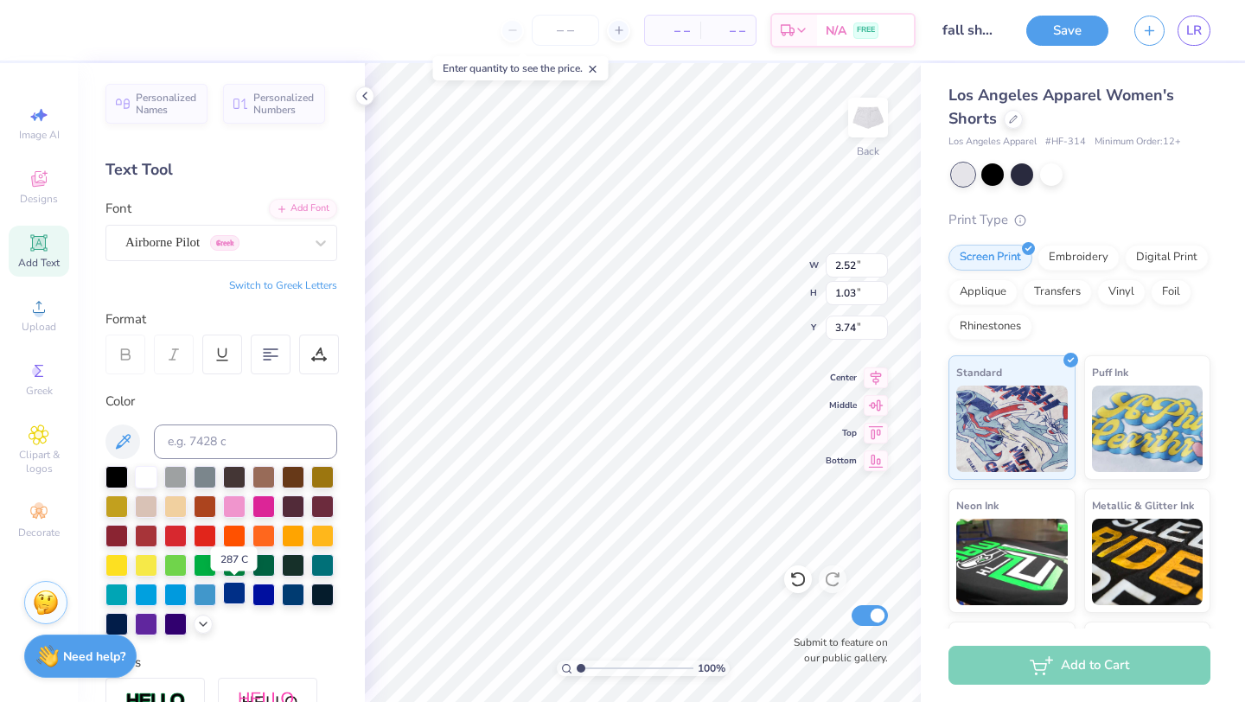
click at [242, 596] on div at bounding box center [234, 593] width 22 height 22
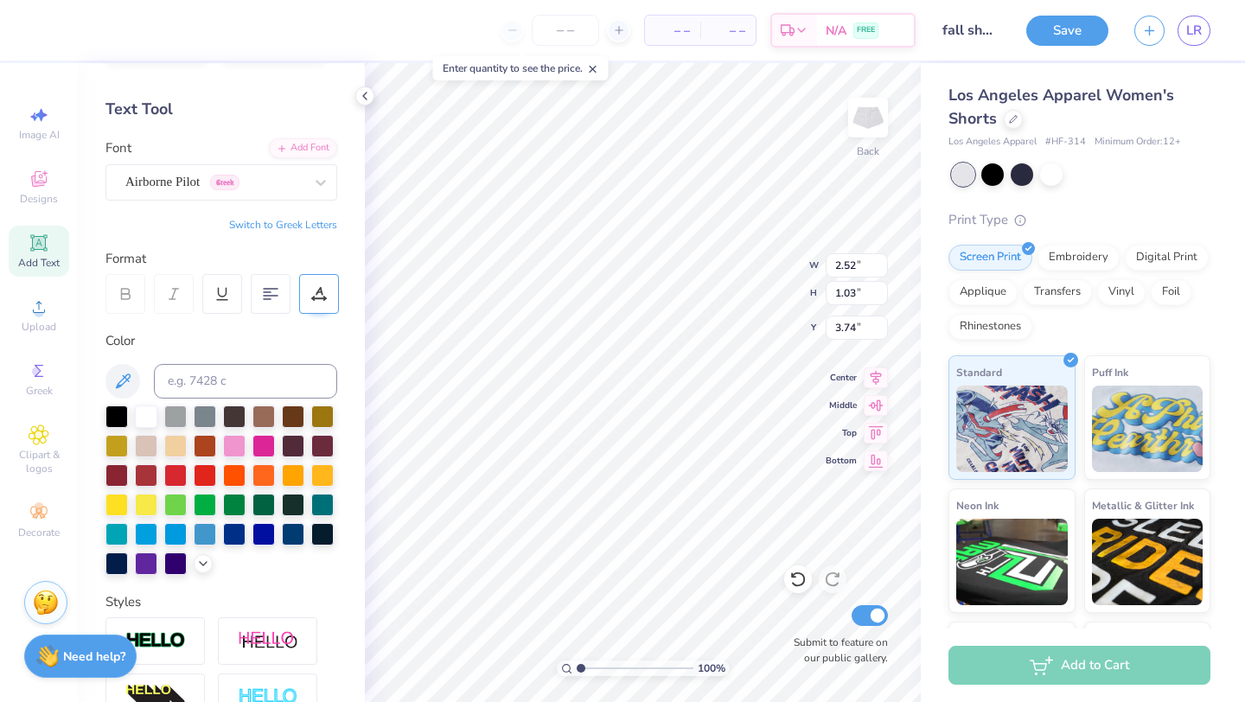
scroll to position [64, 0]
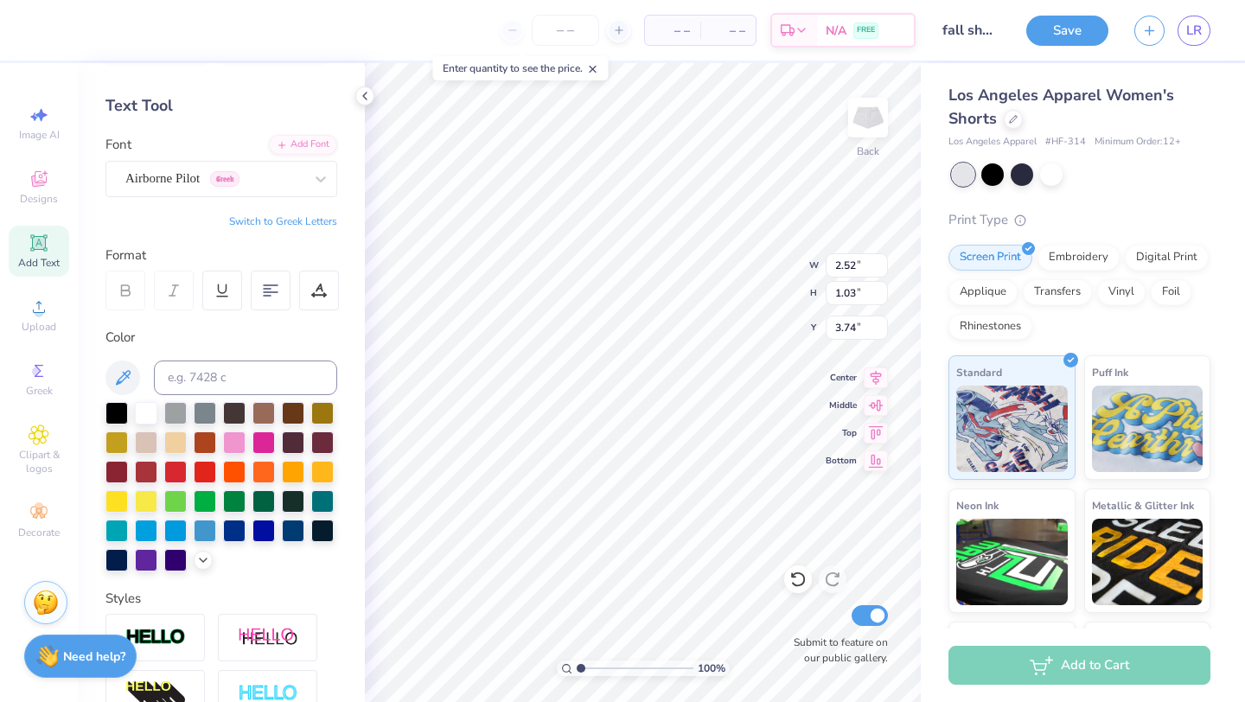
click at [325, 199] on div "Personalized Names Personalized Numbers Text Tool Add Font Font Airborne Pilot …" at bounding box center [221, 382] width 287 height 639
click at [321, 188] on div at bounding box center [320, 178] width 31 height 31
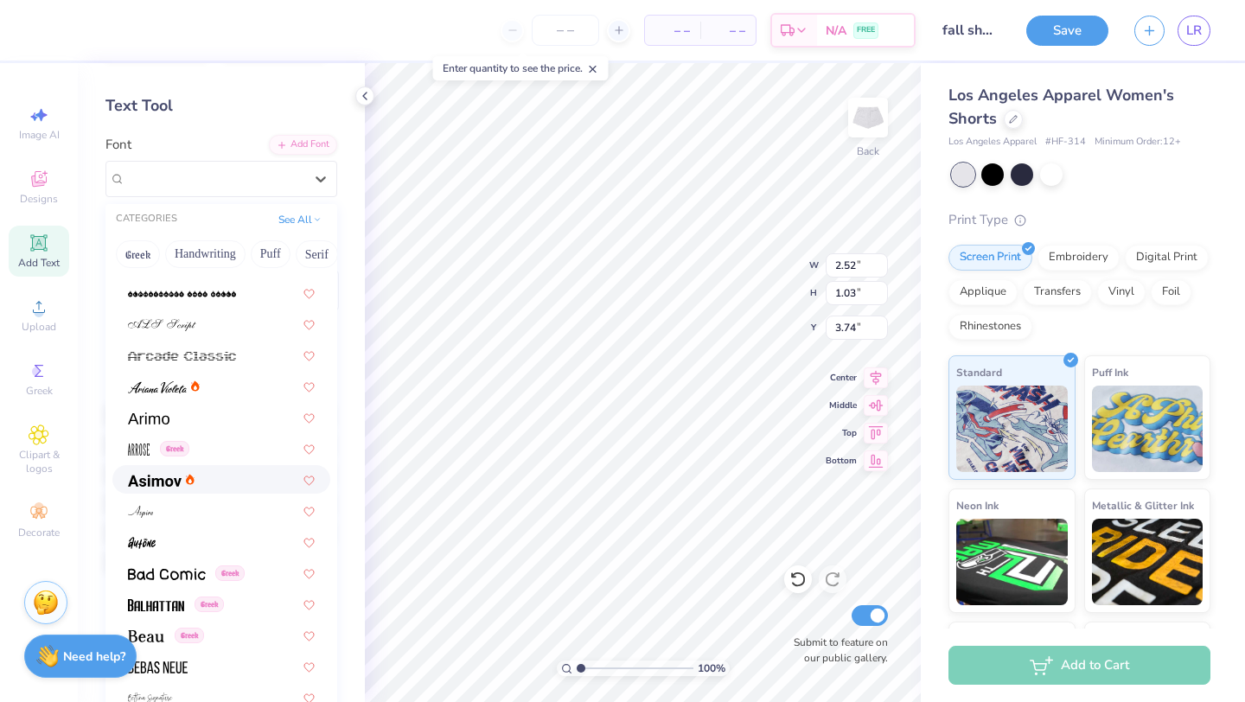
scroll to position [461, 0]
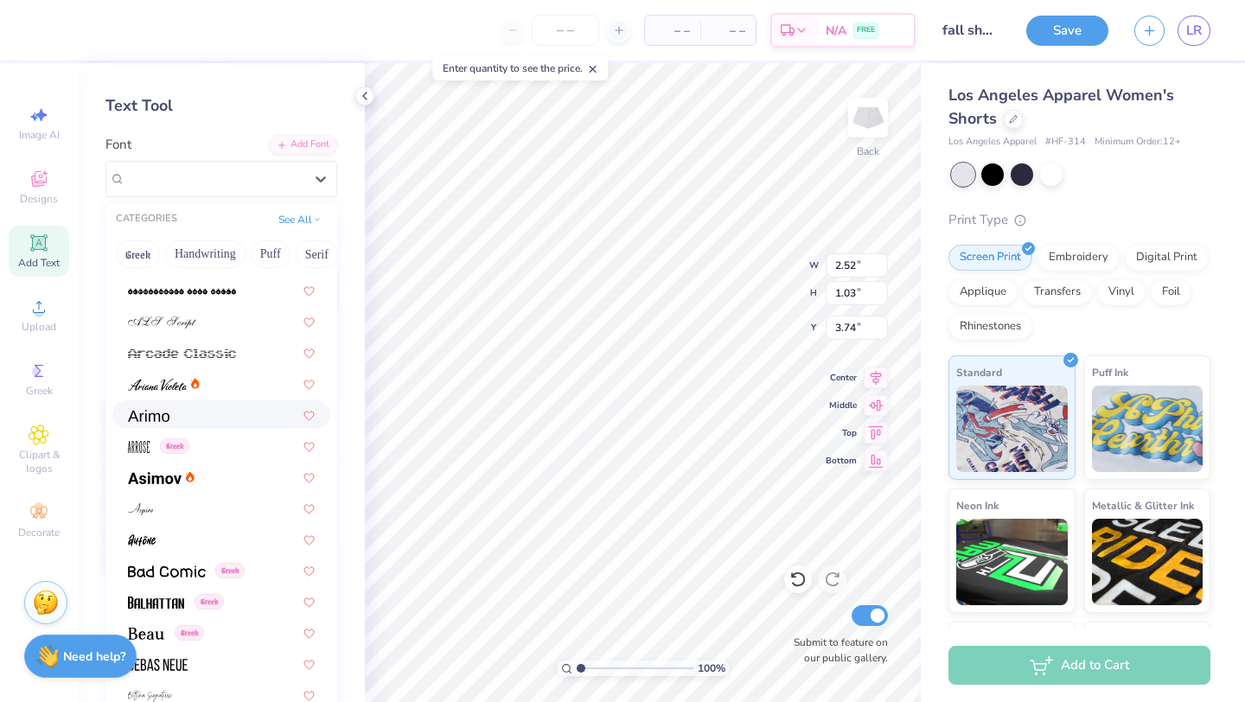
click at [234, 415] on div at bounding box center [221, 414] width 187 height 18
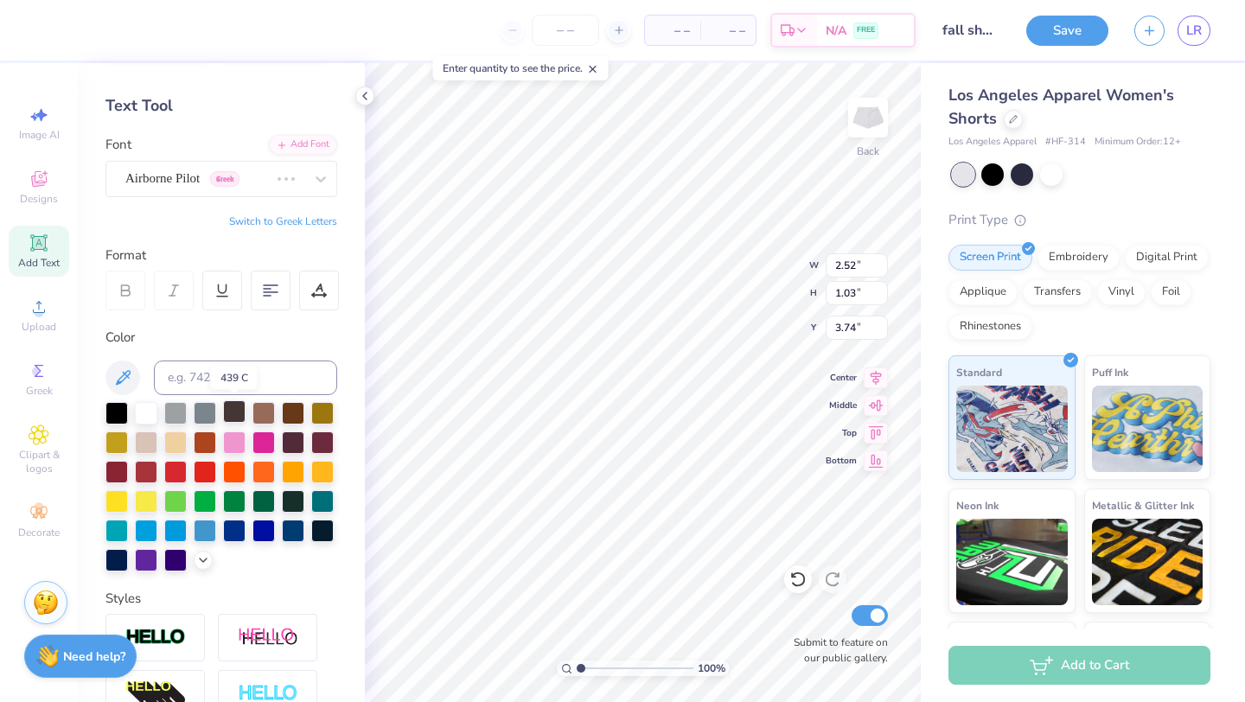
type input "2.22"
type input "0.99"
type input "3.75"
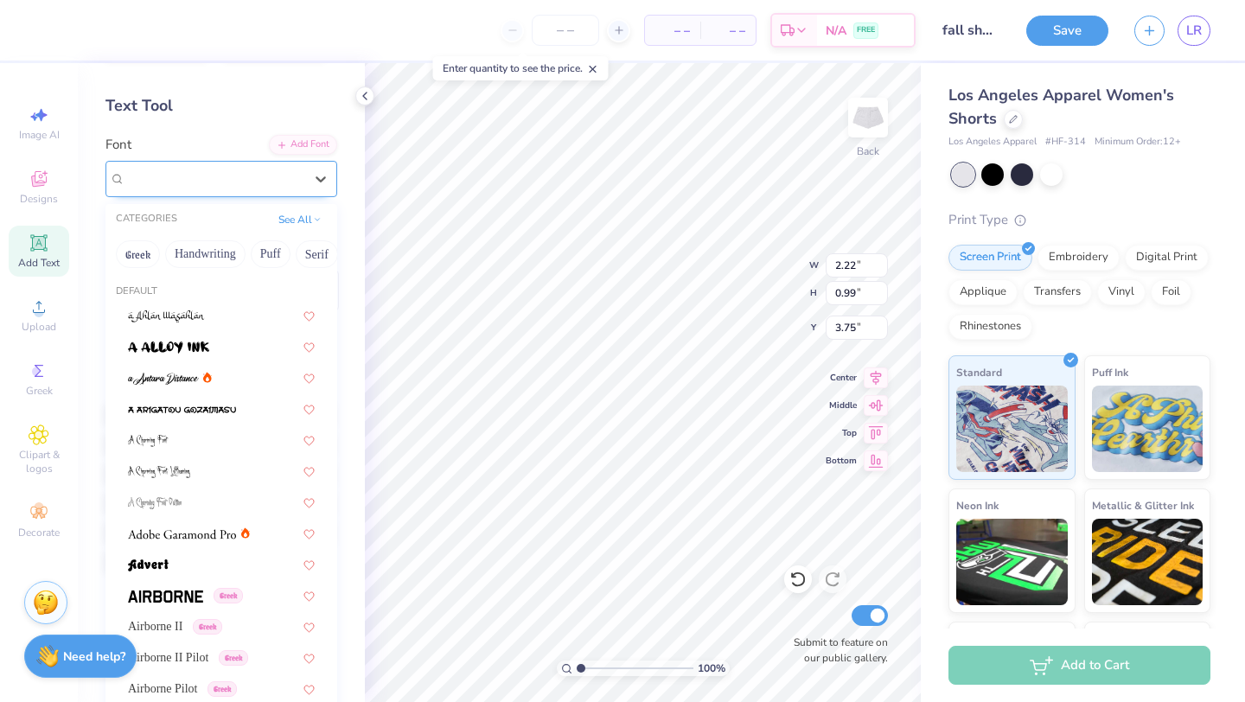
click at [246, 187] on div "Arimo" at bounding box center [215, 178] width 182 height 27
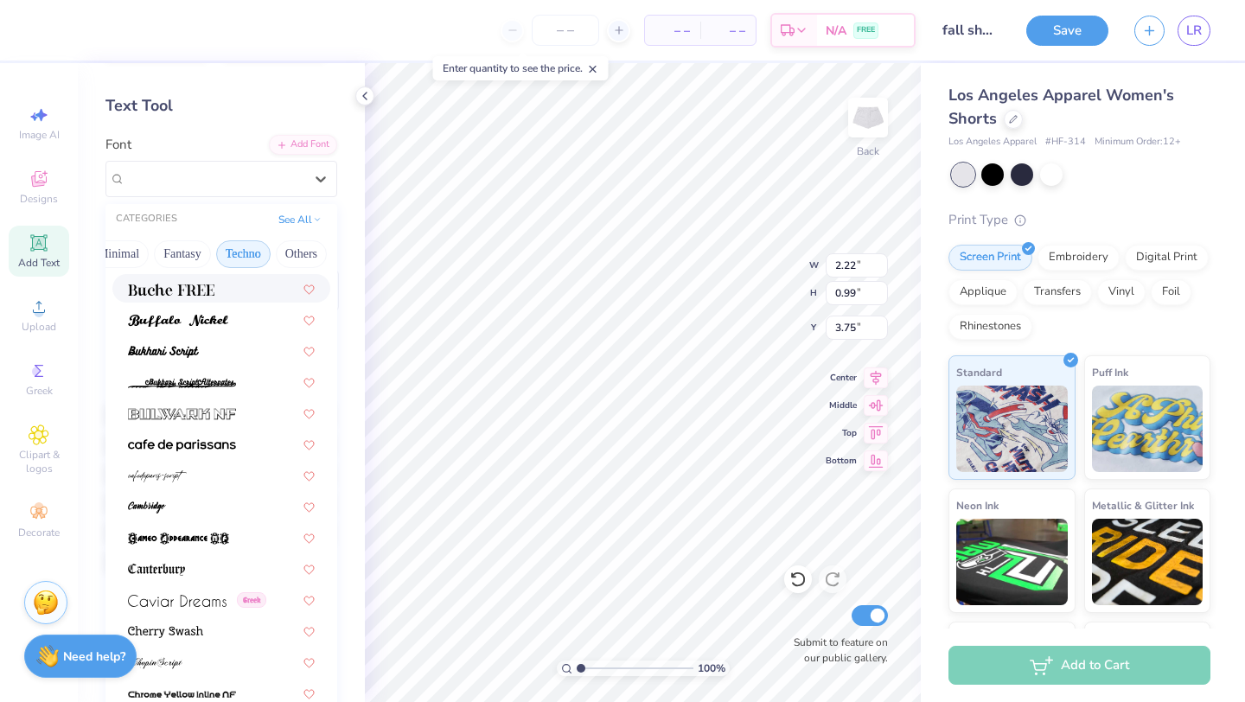
scroll to position [0, 0]
click at [271, 256] on button "Puff" at bounding box center [271, 254] width 40 height 28
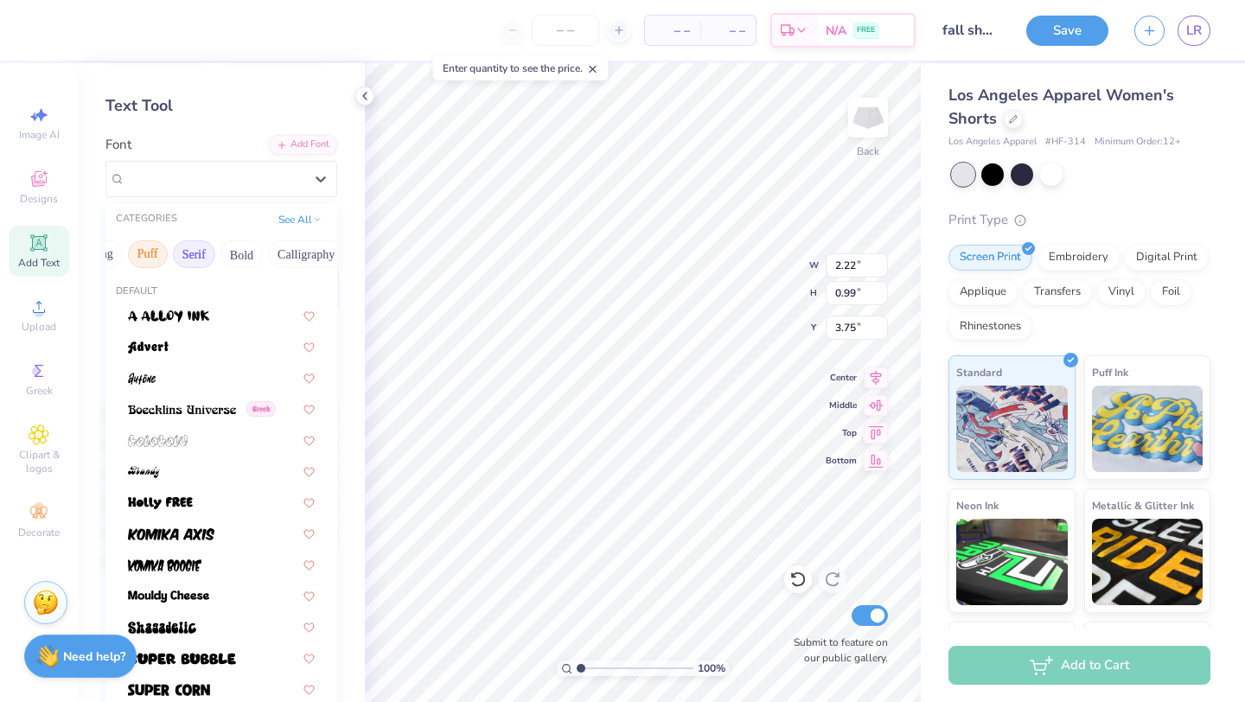
scroll to position [0, 119]
click at [237, 246] on button "Bold" at bounding box center [245, 254] width 42 height 28
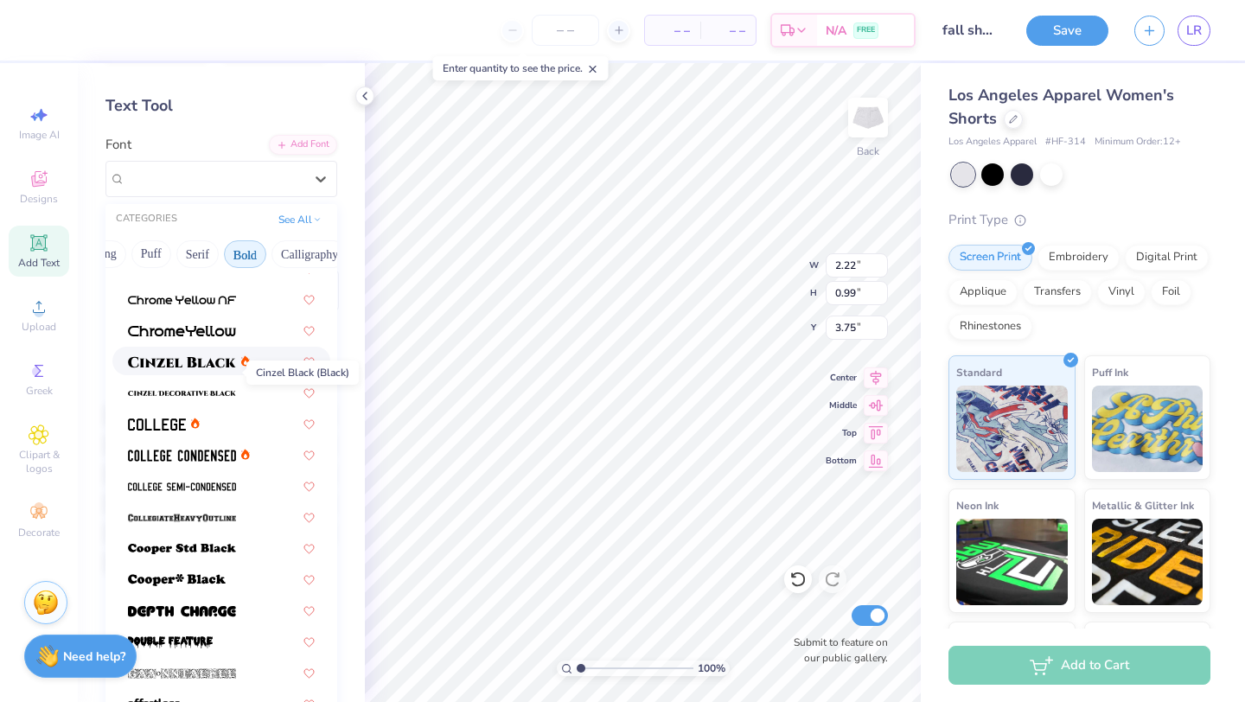
scroll to position [54, 0]
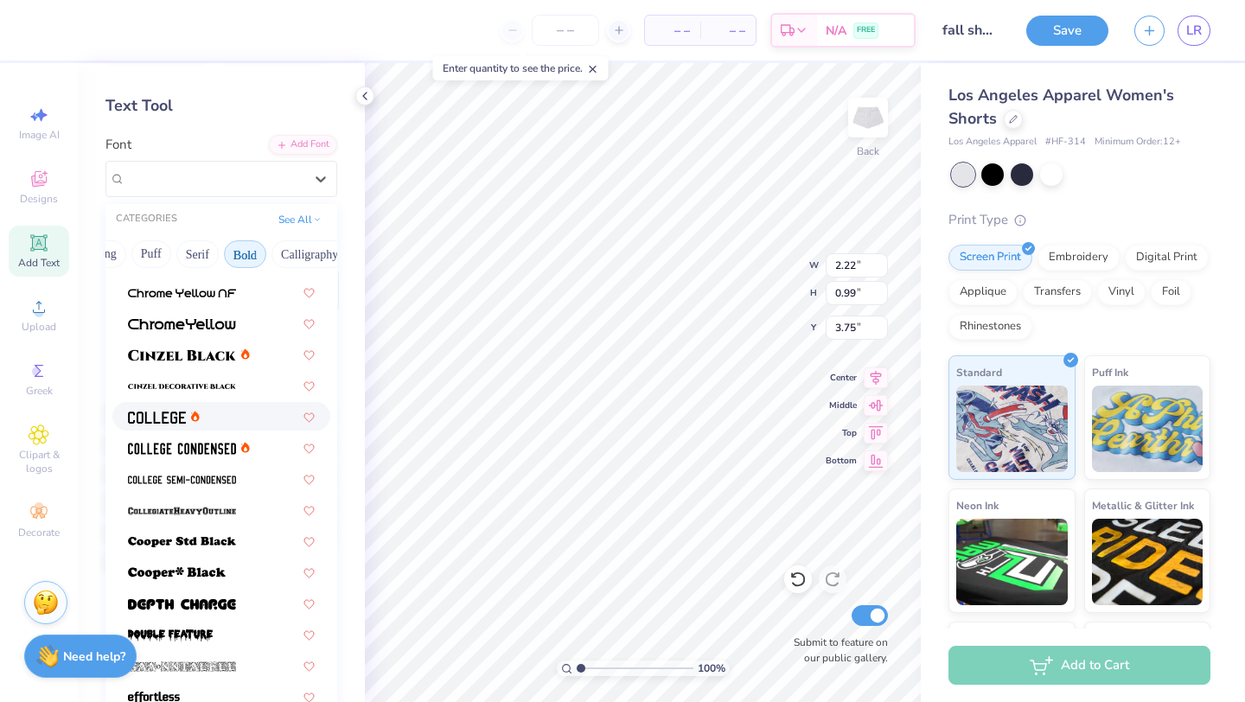
click at [171, 413] on img at bounding box center [157, 417] width 58 height 12
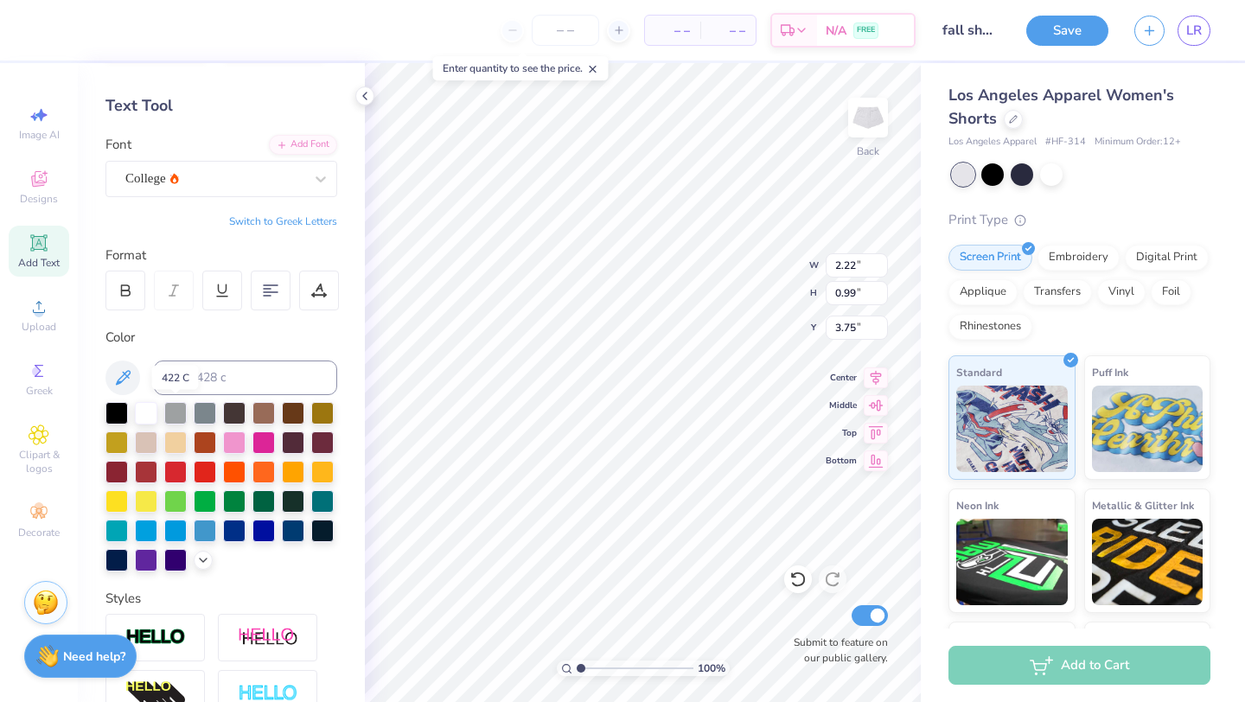
type input "1.91"
type input "0.96"
type input "5.22"
type input "2.83"
type input "1.42"
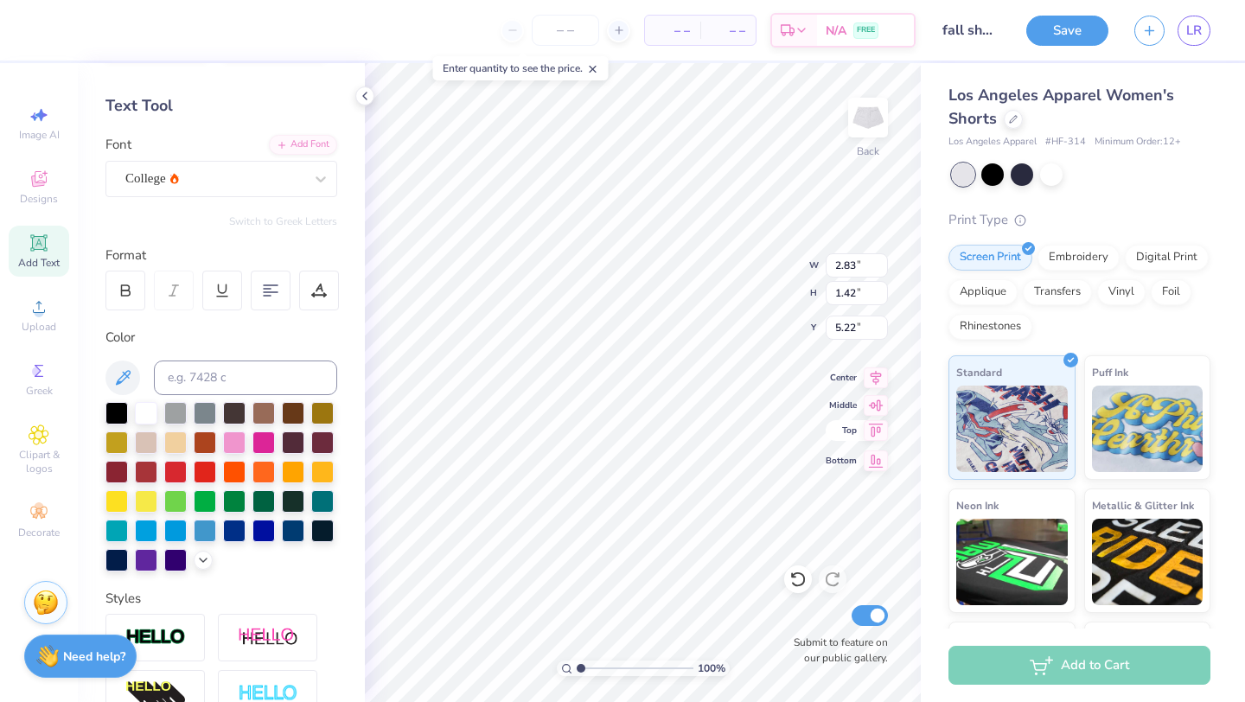
click at [839, 433] on div "100 % Back W 2.83 2.83 " H 1.42 1.42 " Y 5.22 5.22 " Center Middle Top Bottom S…" at bounding box center [643, 382] width 556 height 639
type input "4.25"
click at [1062, 30] on button "Save" at bounding box center [1067, 28] width 82 height 30
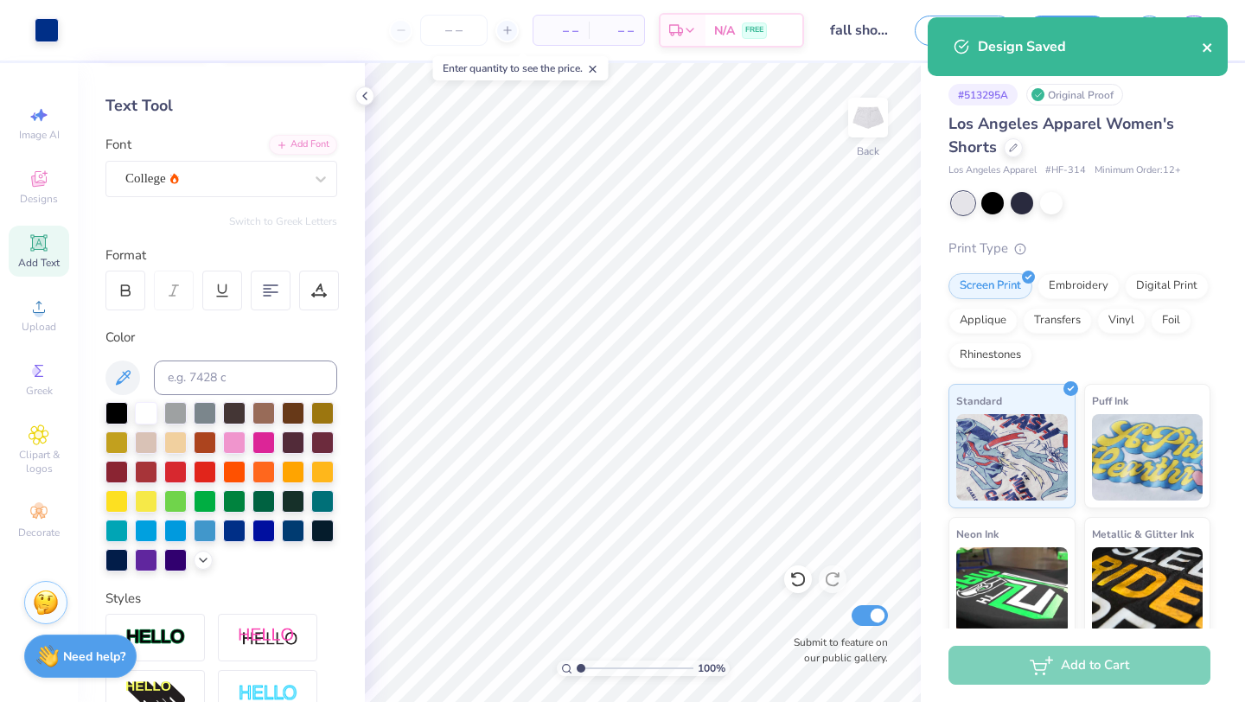
click at [1208, 41] on icon "close" at bounding box center [1208, 48] width 12 height 14
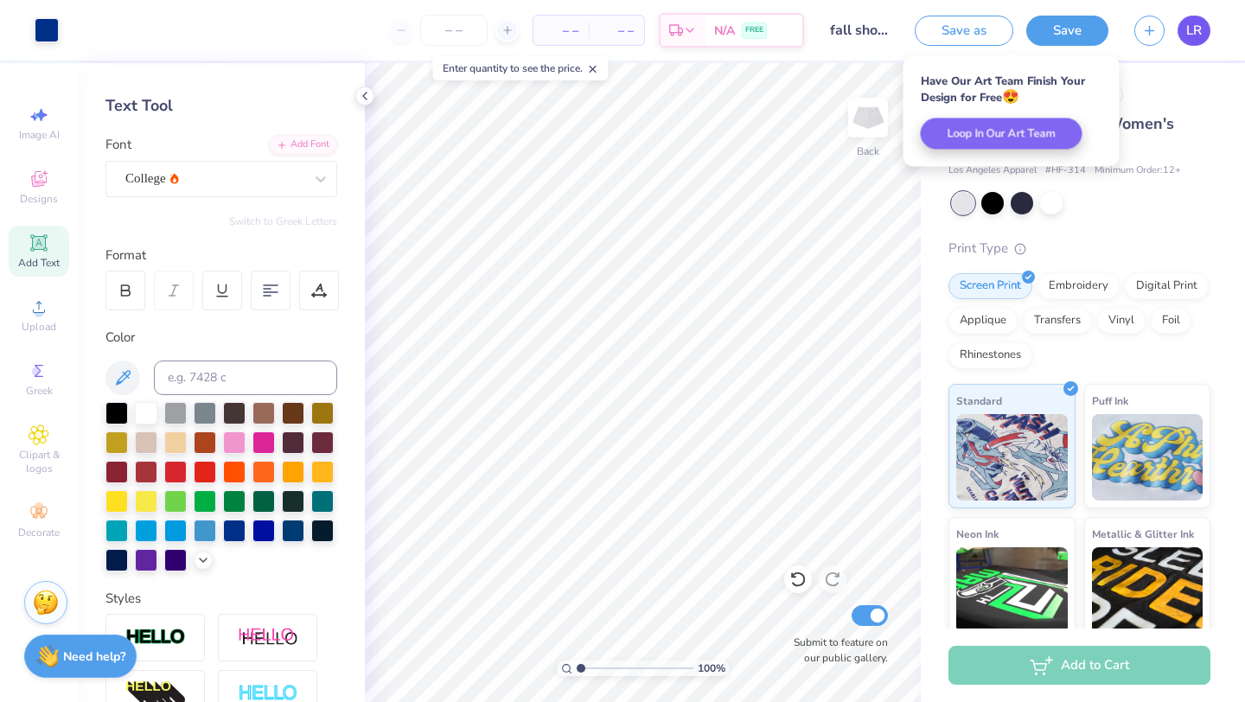
click at [1192, 28] on span "LR" at bounding box center [1194, 31] width 16 height 20
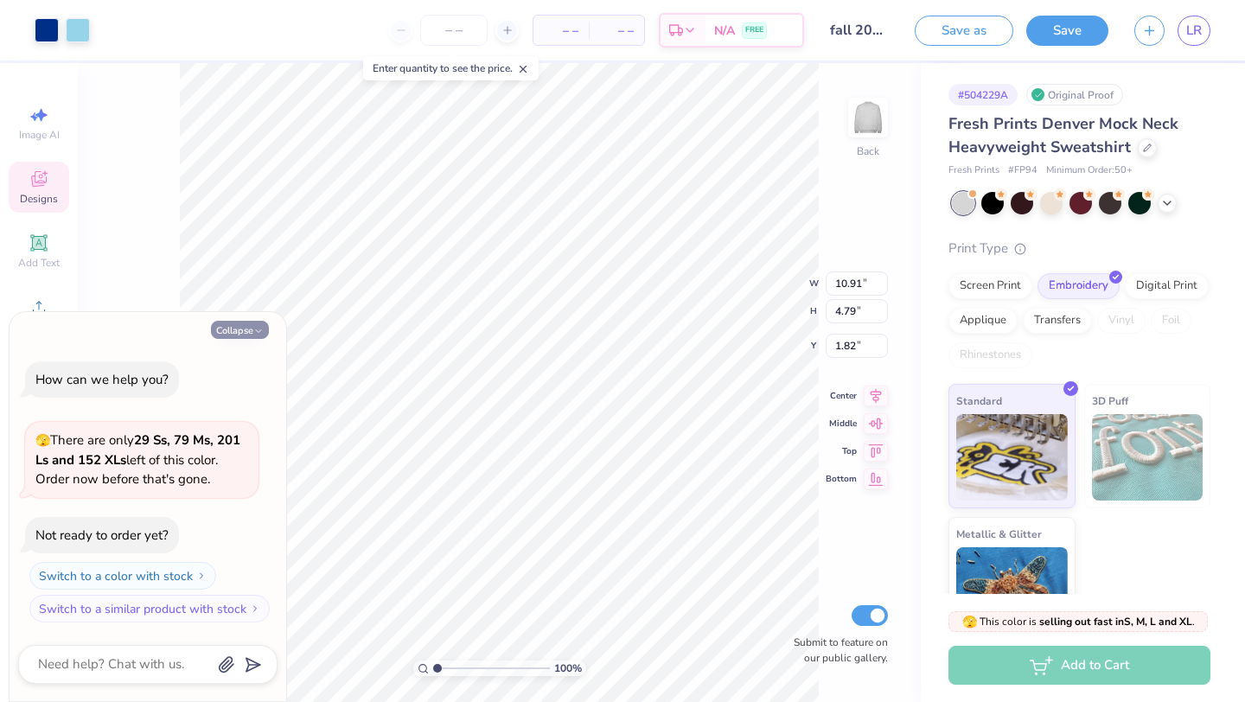
click at [243, 328] on button "Collapse" at bounding box center [240, 330] width 58 height 18
type textarea "x"
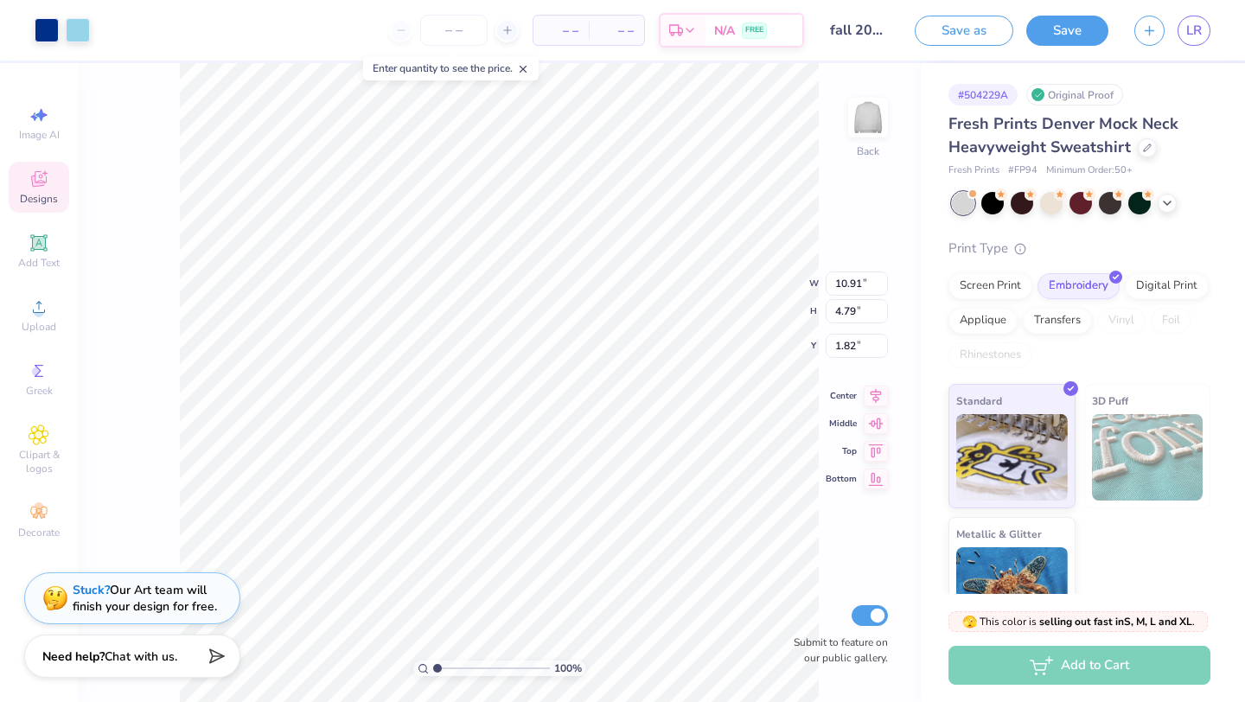
type input "1.83"
type input "10.72"
type input "4.57"
